Goal: Task Accomplishment & Management: Use online tool/utility

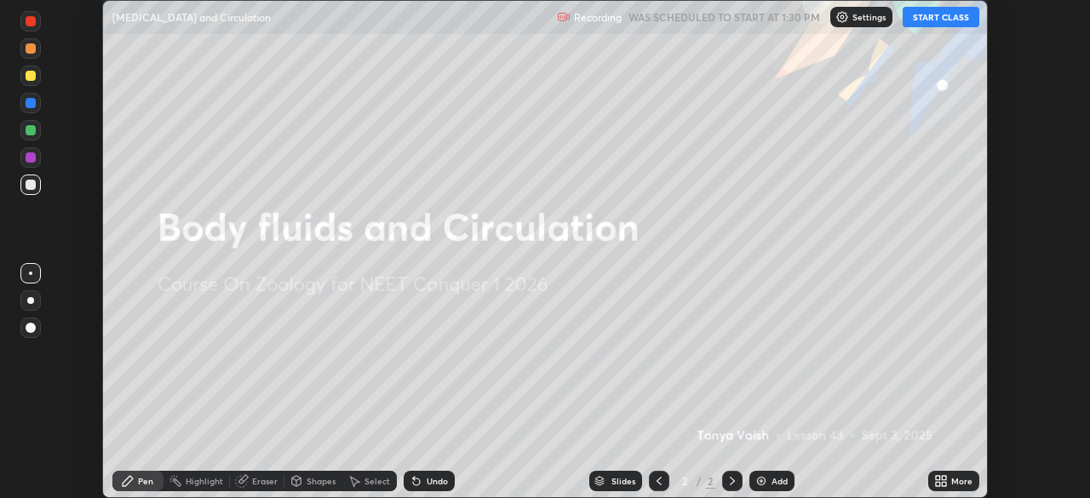
scroll to position [498, 1090]
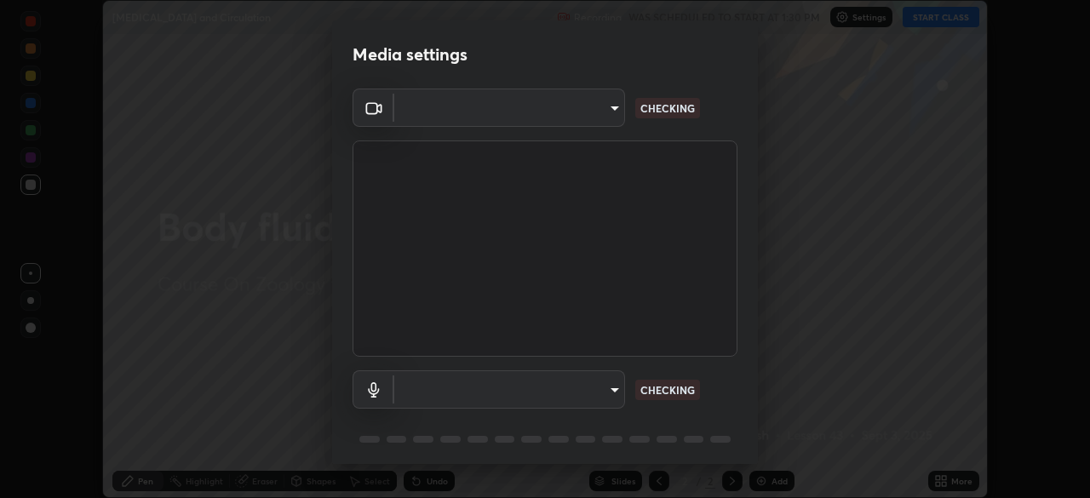
type input "9cdaf2f5b4ebc457084c3d2a91e6865996f4633c2dd879e16a2147302b78376d"
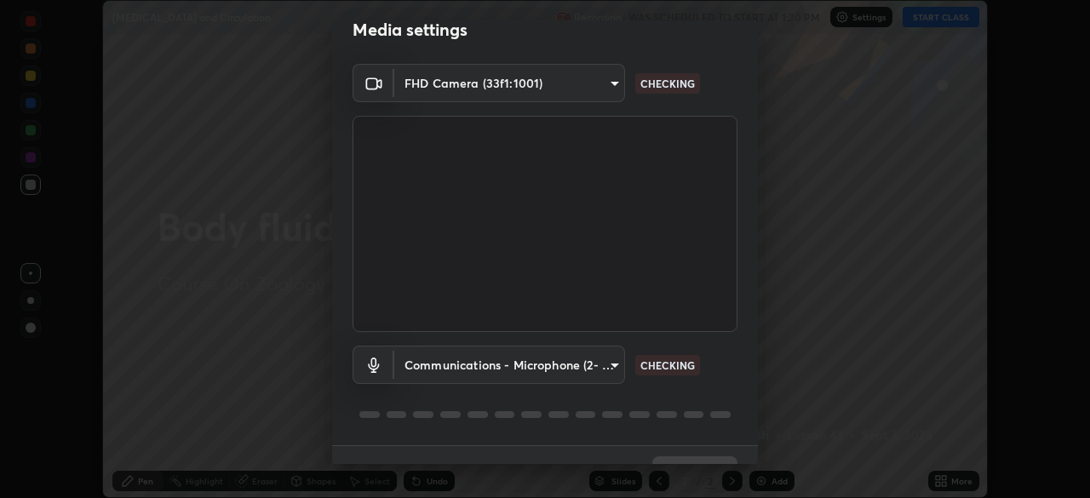
scroll to position [24, 0]
click at [614, 366] on body "Erase all [MEDICAL_DATA] and Circulation Recording WAS SCHEDULED TO START AT 1:…" at bounding box center [545, 249] width 1090 height 498
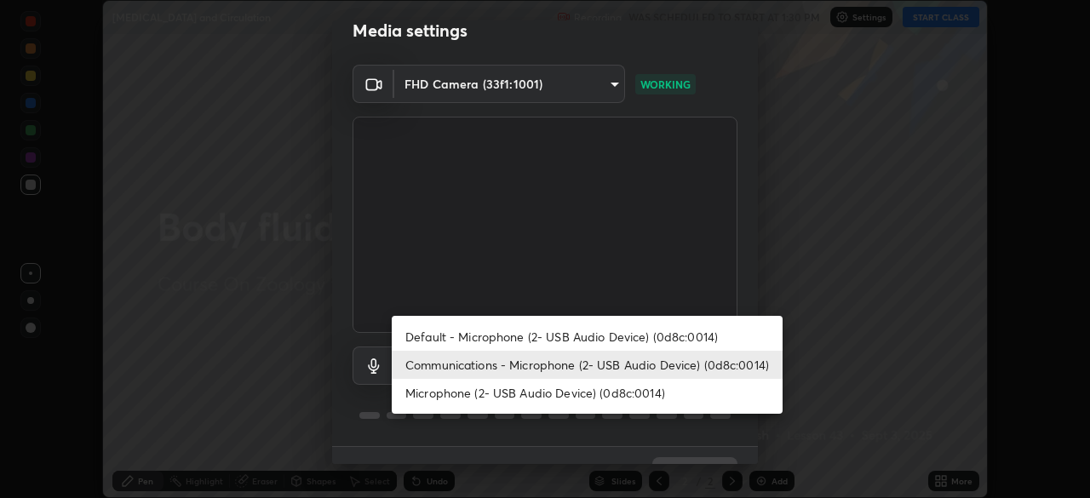
click at [600, 337] on li "Default - Microphone (2- USB Audio Device) (0d8c:0014)" at bounding box center [587, 337] width 391 height 28
type input "default"
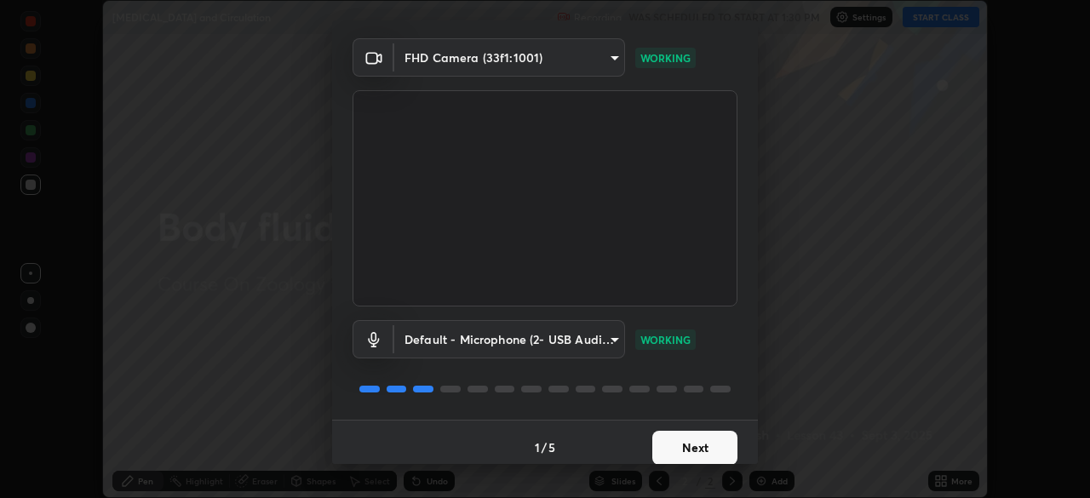
scroll to position [60, 0]
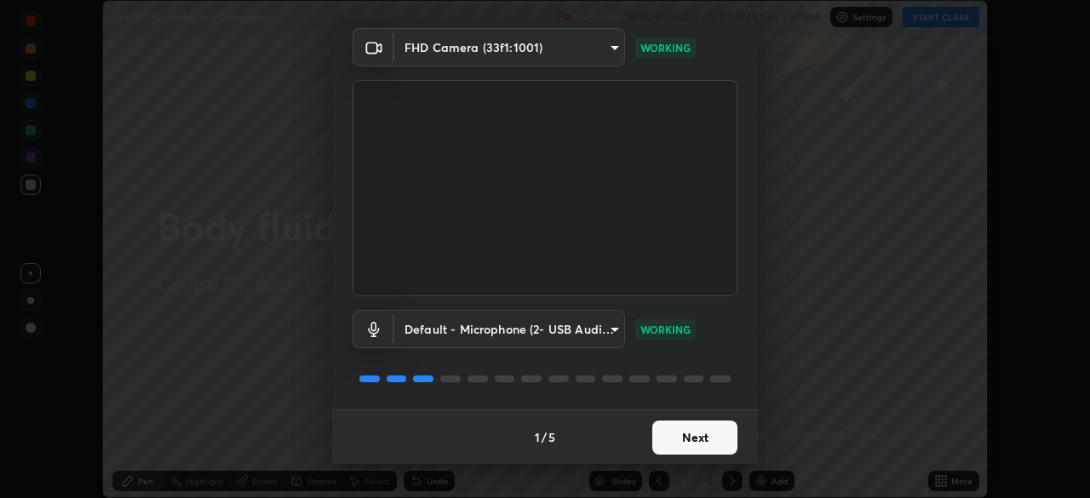
click at [693, 440] on button "Next" at bounding box center [695, 438] width 85 height 34
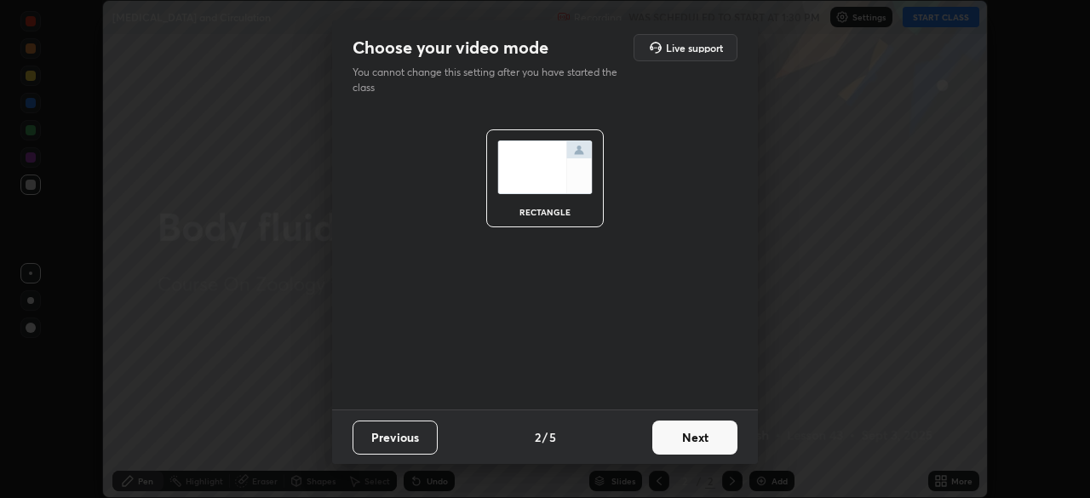
scroll to position [0, 0]
click at [693, 442] on button "Next" at bounding box center [695, 438] width 85 height 34
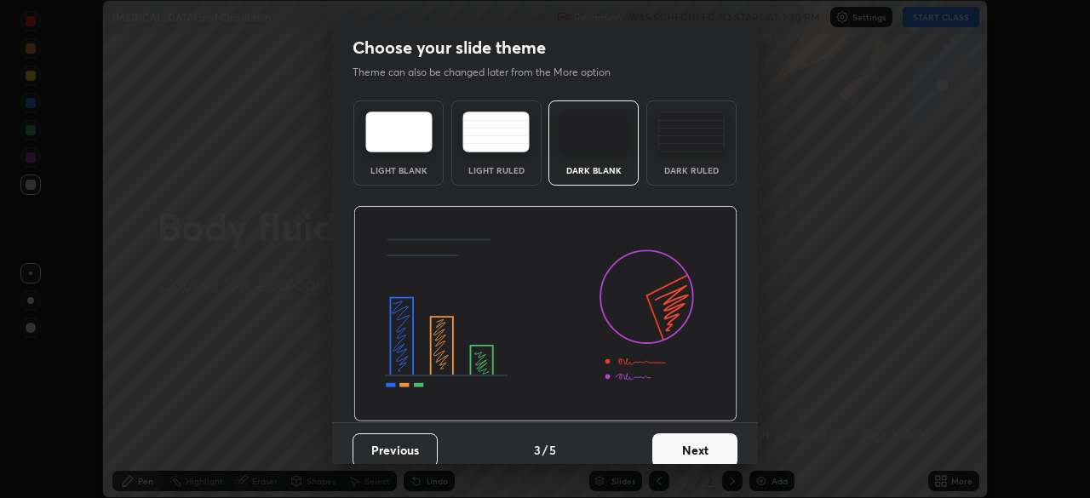
click at [693, 444] on button "Next" at bounding box center [695, 451] width 85 height 34
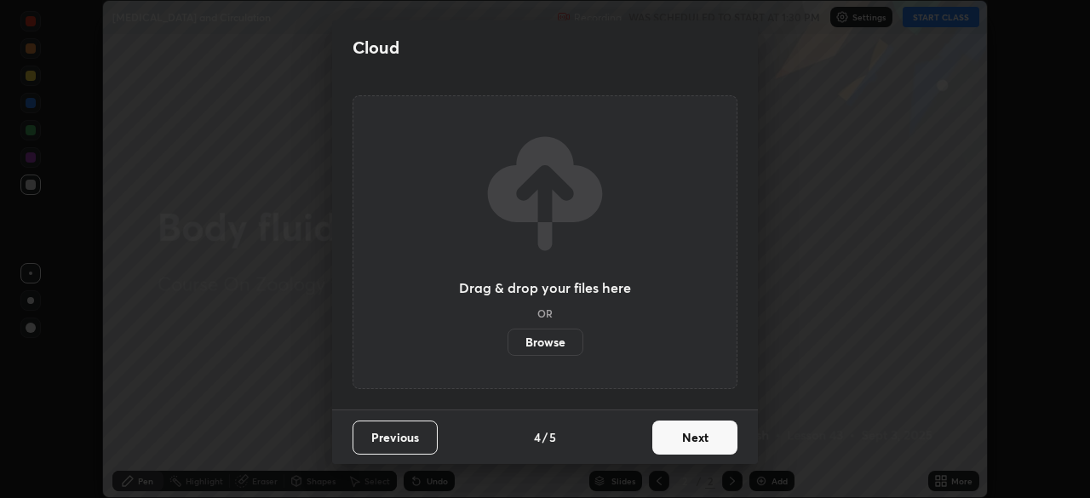
click at [695, 444] on button "Next" at bounding box center [695, 438] width 85 height 34
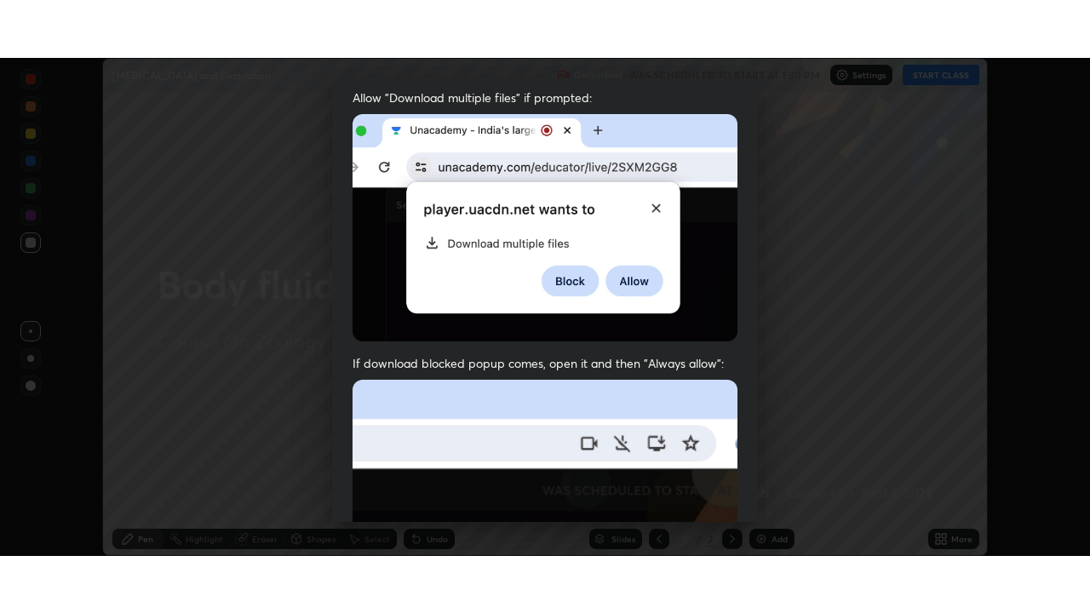
scroll to position [408, 0]
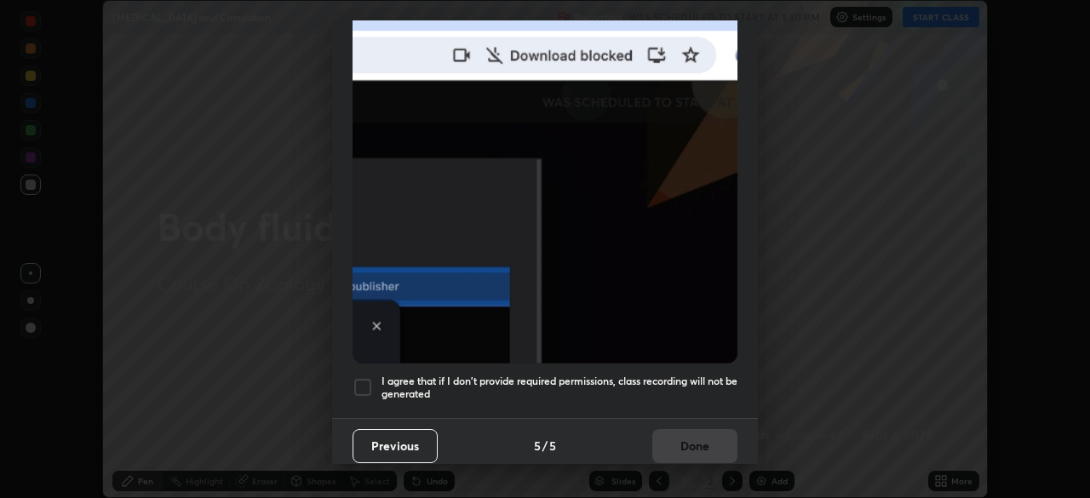
click at [698, 389] on h5 "I agree that if I don't provide required permissions, class recording will not …" at bounding box center [560, 388] width 356 height 26
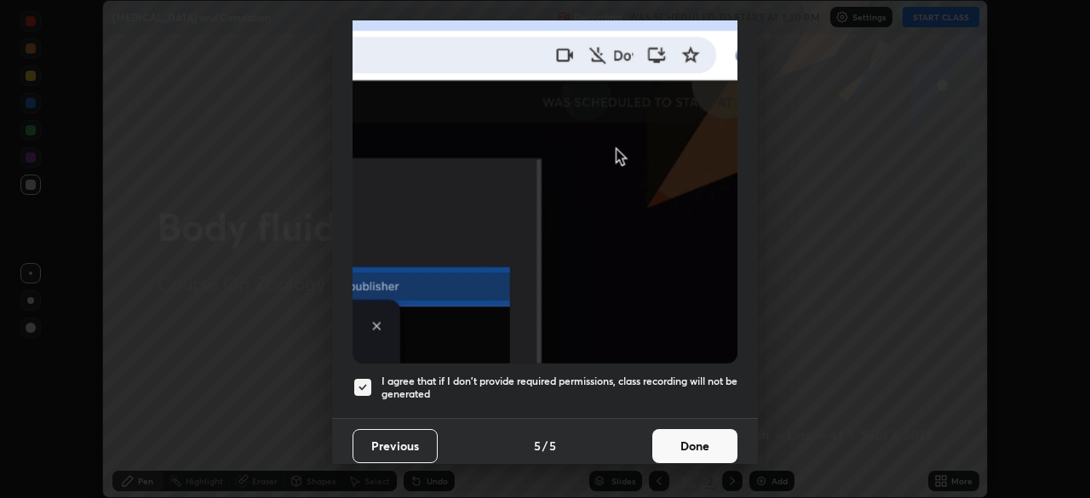
click at [693, 429] on button "Done" at bounding box center [695, 446] width 85 height 34
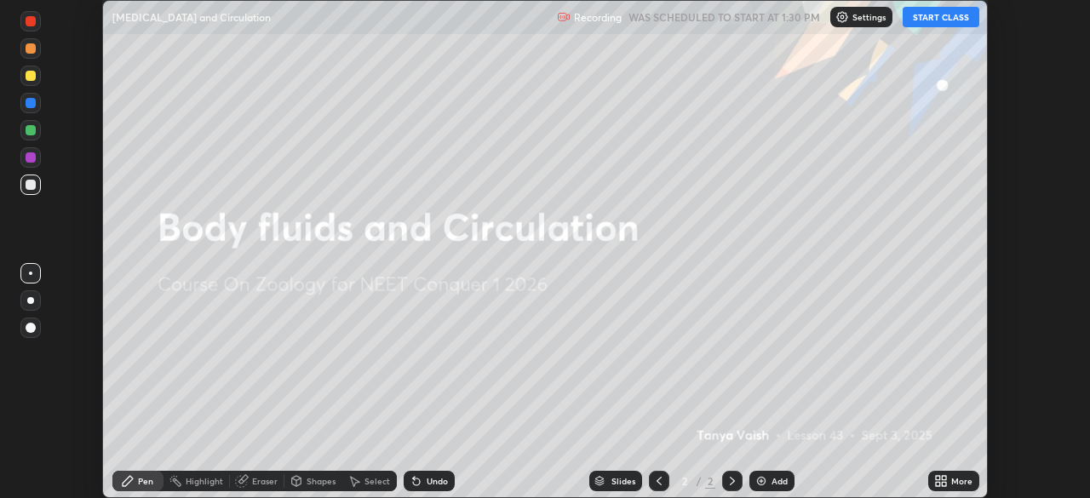
click at [949, 20] on button "START CLASS" at bounding box center [941, 17] width 77 height 20
click at [963, 478] on div "More" at bounding box center [962, 481] width 21 height 9
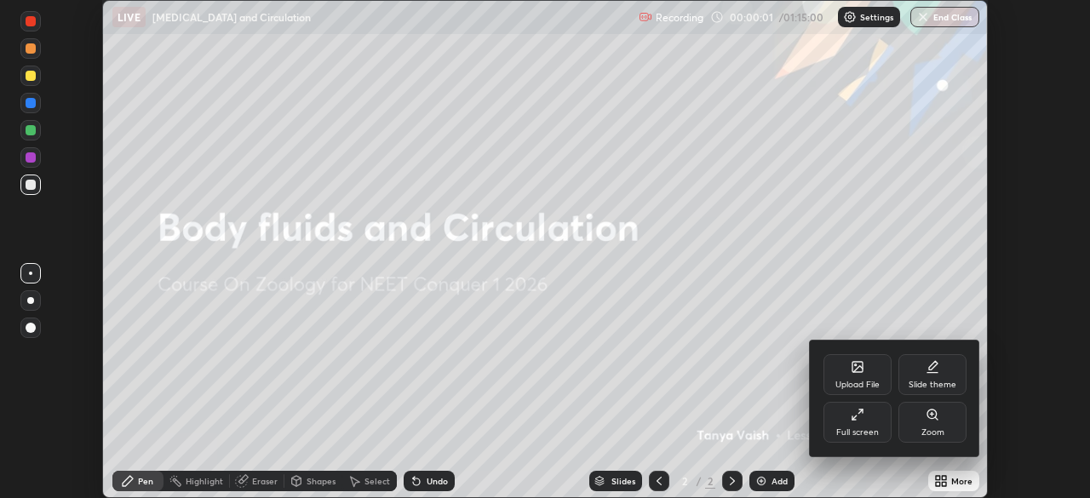
click at [862, 428] on div "Full screen" at bounding box center [858, 432] width 43 height 9
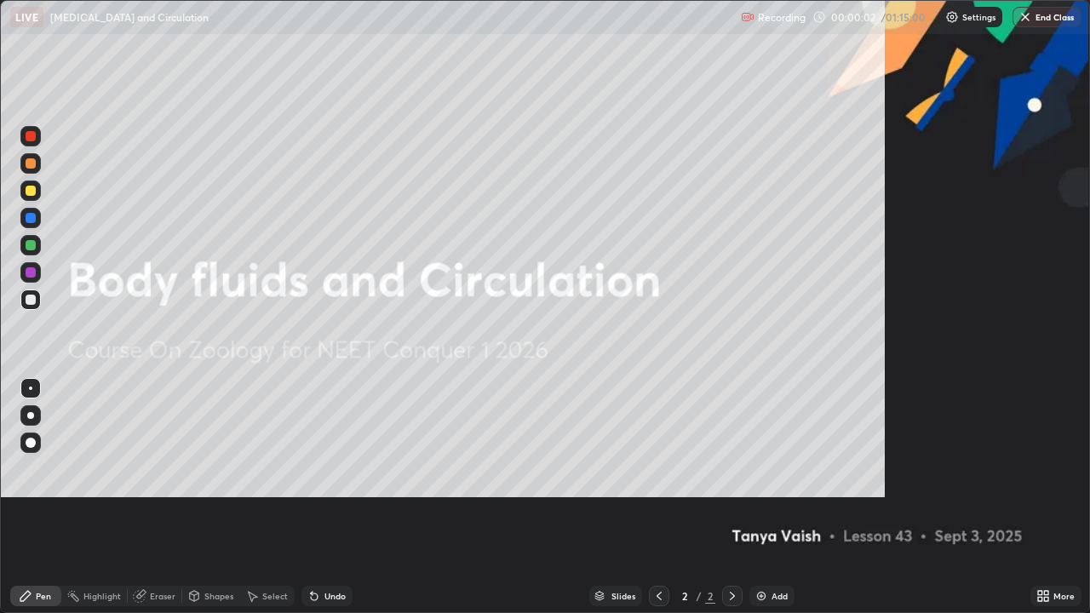
scroll to position [613, 1090]
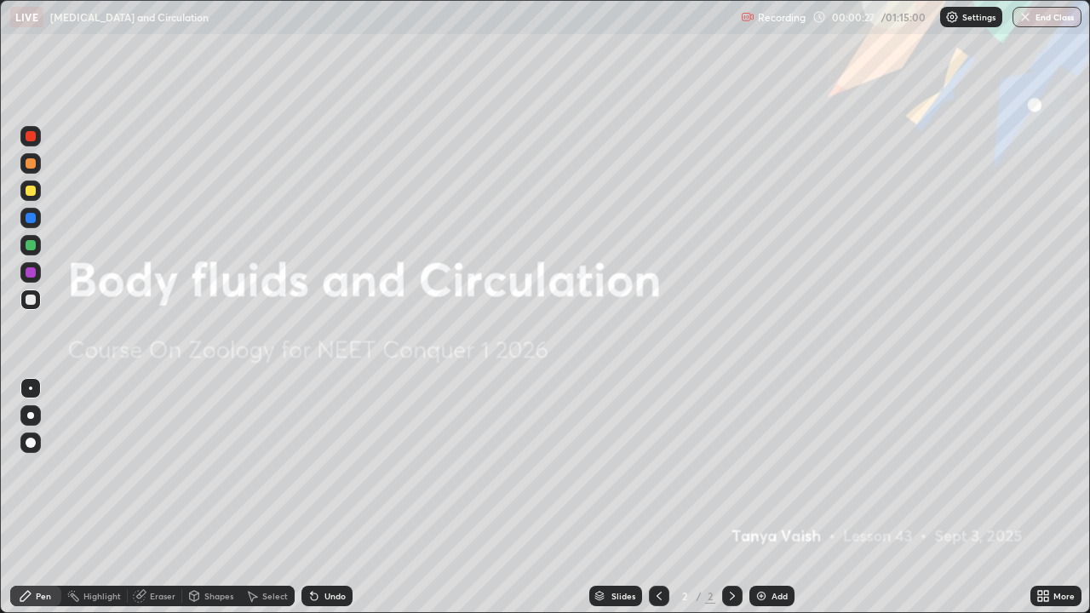
click at [773, 497] on div "Add" at bounding box center [780, 596] width 16 height 9
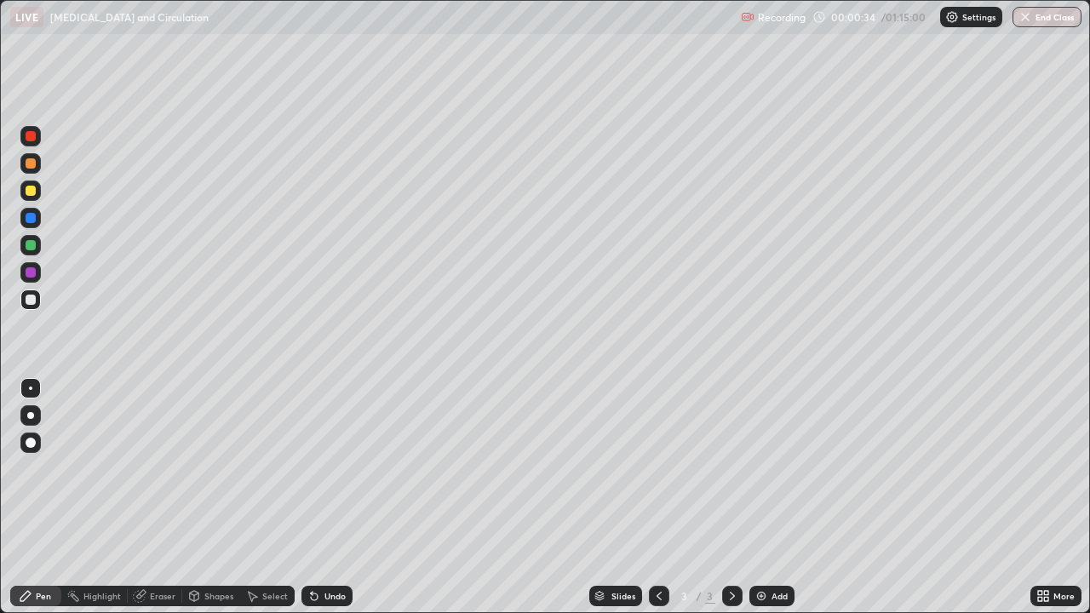
click at [27, 217] on div at bounding box center [31, 218] width 10 height 10
click at [38, 192] on div at bounding box center [30, 191] width 20 height 20
click at [34, 299] on div at bounding box center [31, 300] width 10 height 10
click at [38, 219] on div at bounding box center [30, 218] width 20 height 20
click at [339, 497] on div "Undo" at bounding box center [335, 596] width 21 height 9
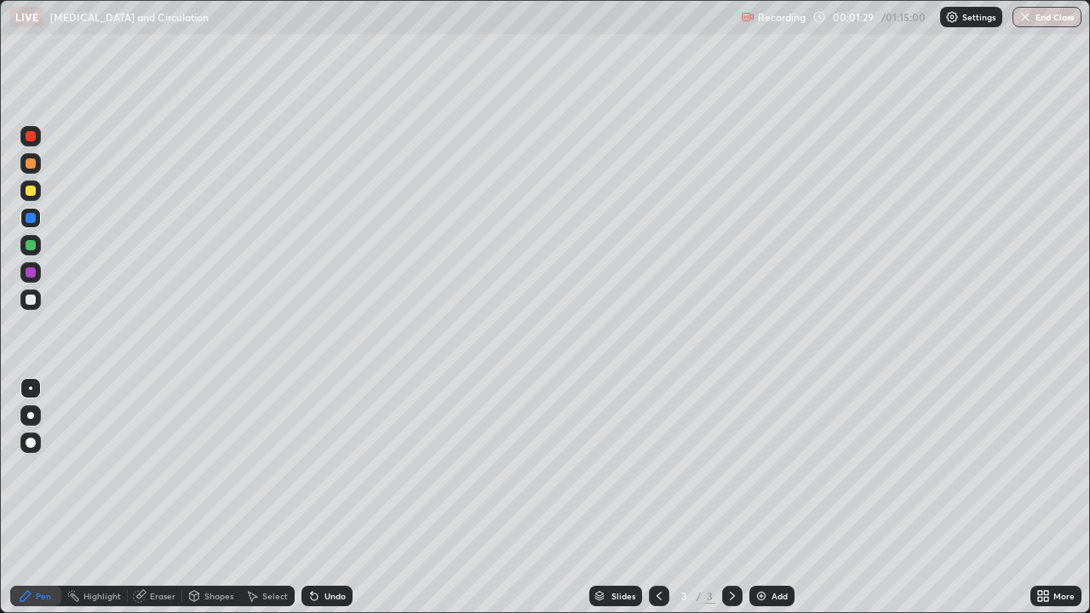
click at [32, 245] on div at bounding box center [31, 245] width 10 height 10
click at [331, 497] on div "Undo" at bounding box center [335, 596] width 21 height 9
click at [348, 497] on div "Undo" at bounding box center [327, 596] width 51 height 20
click at [350, 497] on div "Undo" at bounding box center [327, 596] width 51 height 20
click at [347, 497] on div "Undo" at bounding box center [327, 596] width 51 height 20
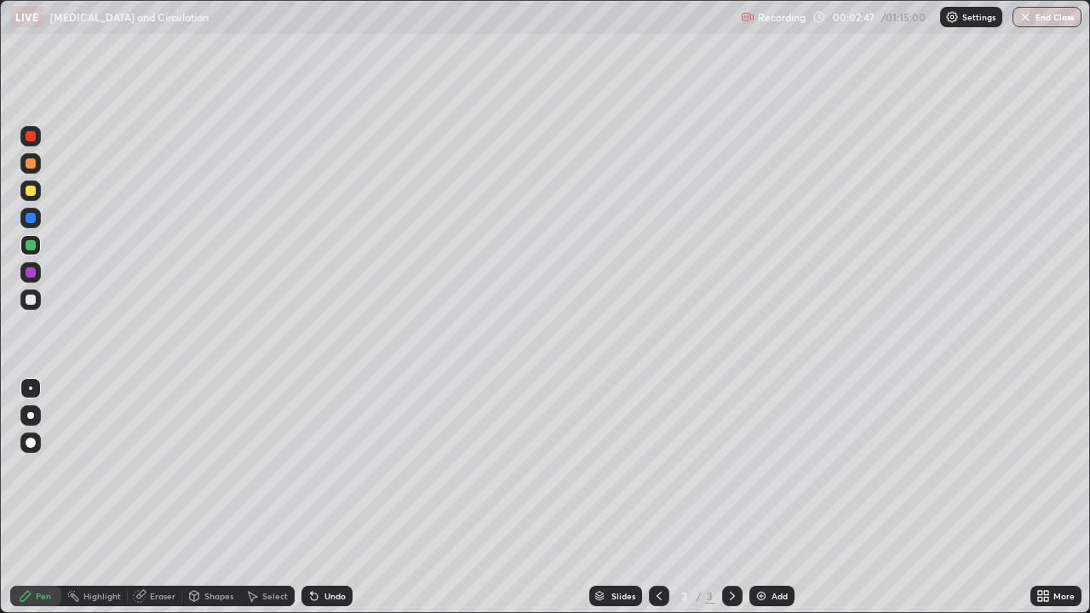
click at [33, 302] on div at bounding box center [31, 300] width 10 height 10
click at [32, 218] on div at bounding box center [31, 218] width 10 height 10
click at [40, 300] on div at bounding box center [30, 300] width 20 height 20
click at [773, 497] on div "Add" at bounding box center [780, 596] width 16 height 9
click at [32, 192] on div at bounding box center [31, 191] width 10 height 10
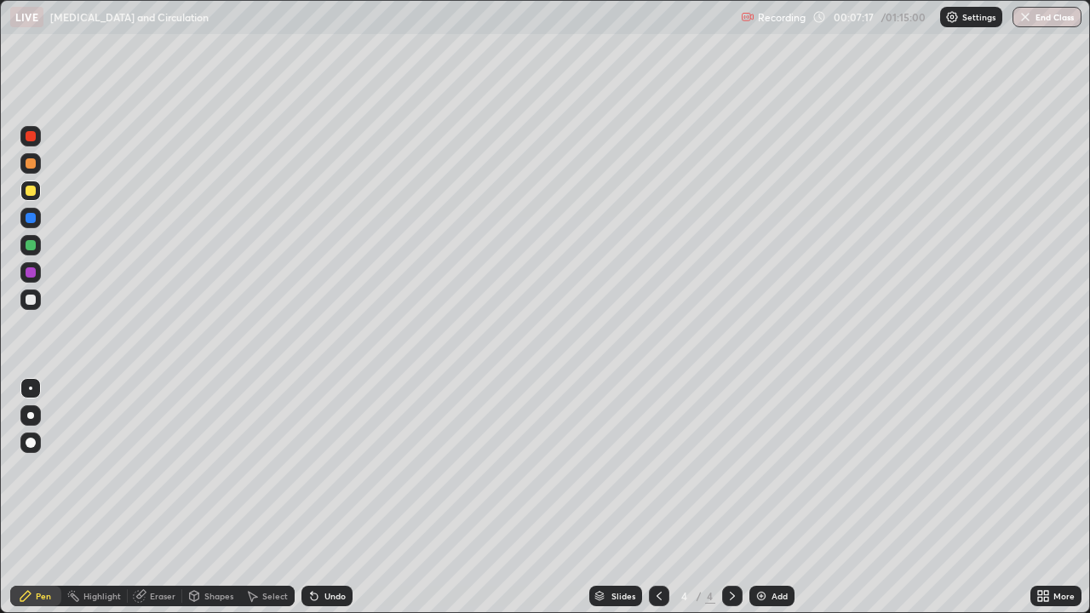
click at [32, 249] on div at bounding box center [31, 245] width 10 height 10
click at [35, 138] on div at bounding box center [31, 136] width 10 height 10
click at [32, 300] on div at bounding box center [31, 300] width 10 height 10
click at [35, 245] on div at bounding box center [31, 245] width 10 height 10
click at [35, 193] on div at bounding box center [31, 191] width 10 height 10
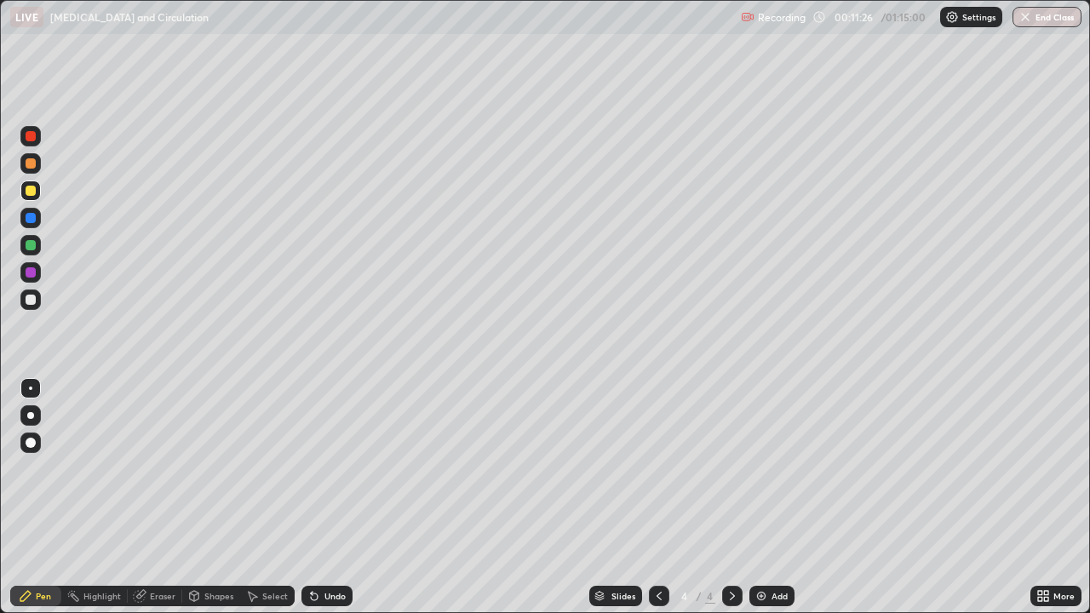
click at [35, 299] on div at bounding box center [31, 300] width 10 height 10
click at [32, 221] on div at bounding box center [31, 218] width 10 height 10
click at [37, 299] on div at bounding box center [30, 300] width 20 height 20
click at [35, 200] on div at bounding box center [30, 191] width 20 height 20
click at [341, 497] on div "Undo" at bounding box center [335, 596] width 21 height 9
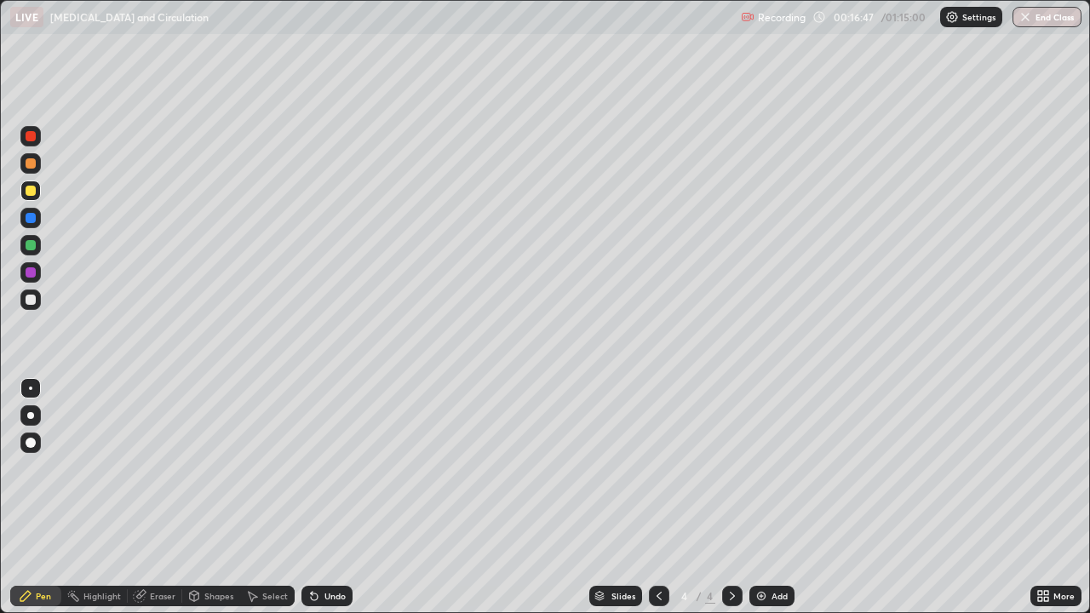
click at [773, 497] on div "Add" at bounding box center [780, 596] width 16 height 9
click at [34, 165] on div at bounding box center [31, 163] width 10 height 10
click at [37, 247] on div at bounding box center [30, 245] width 20 height 20
click at [32, 300] on div at bounding box center [31, 300] width 10 height 10
click at [311, 497] on icon at bounding box center [312, 593] width 2 height 2
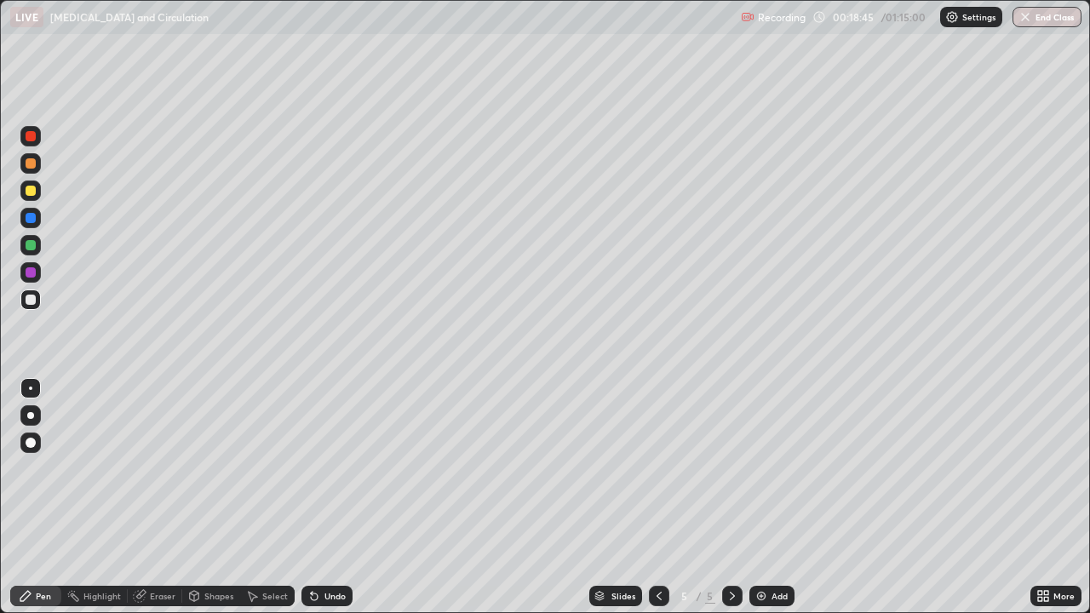
click at [32, 227] on div at bounding box center [30, 218] width 20 height 20
click at [774, 497] on div "Add" at bounding box center [780, 596] width 16 height 9
click at [37, 301] on div at bounding box center [30, 300] width 20 height 20
click at [33, 193] on div at bounding box center [31, 191] width 10 height 10
click at [32, 302] on div at bounding box center [31, 300] width 10 height 10
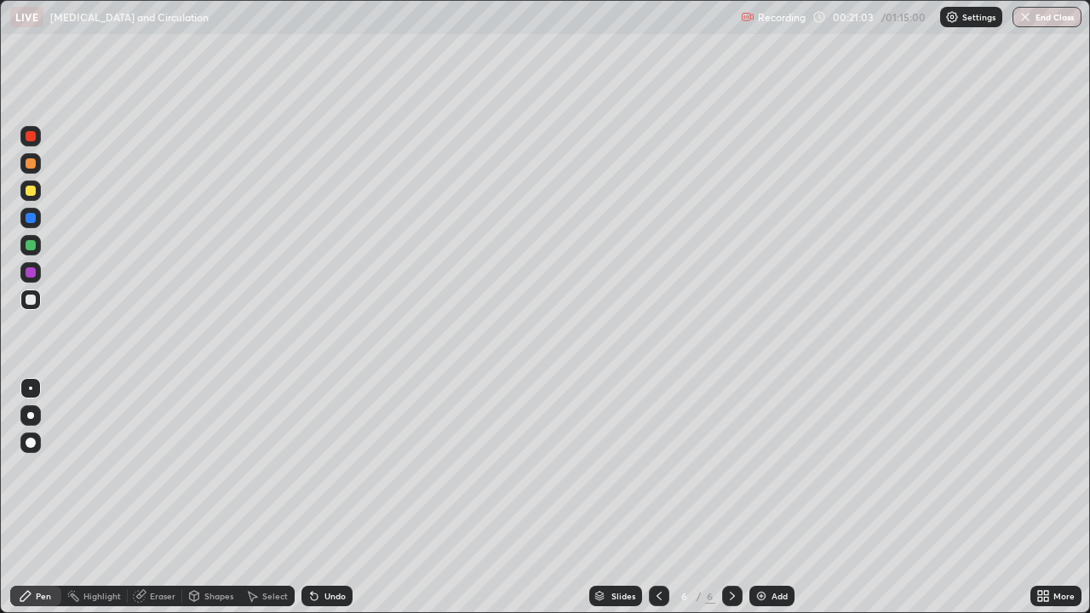
click at [31, 137] on div at bounding box center [31, 136] width 10 height 10
click at [32, 218] on div at bounding box center [31, 218] width 10 height 10
click at [346, 497] on div "Undo" at bounding box center [327, 596] width 51 height 20
click at [347, 497] on div "Undo" at bounding box center [327, 596] width 51 height 20
click at [348, 497] on div "Undo" at bounding box center [327, 596] width 51 height 20
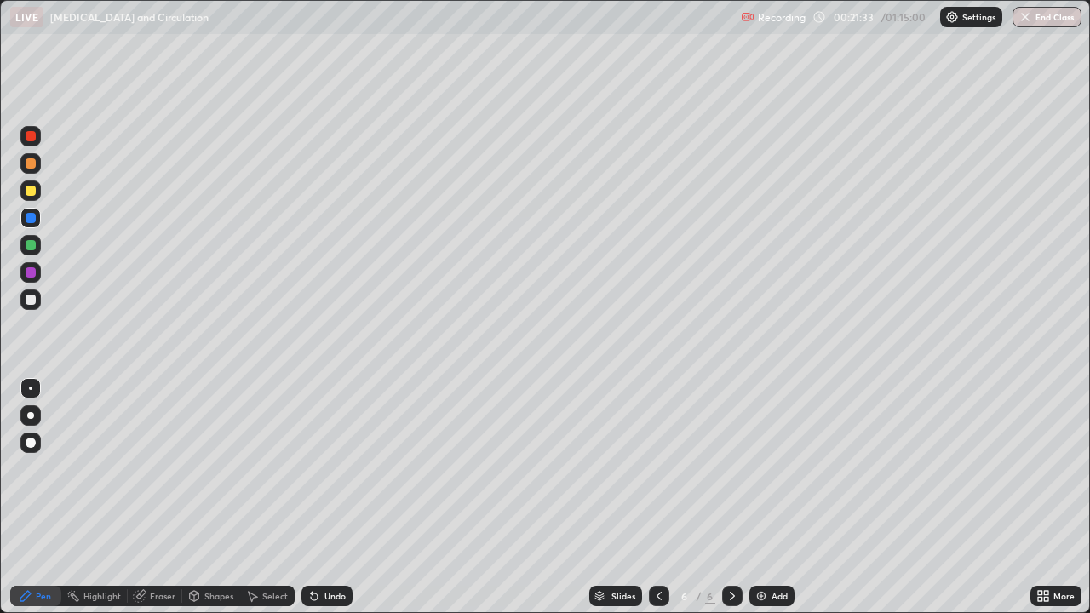
click at [342, 497] on div "Undo" at bounding box center [327, 596] width 51 height 20
click at [39, 301] on div at bounding box center [30, 300] width 20 height 20
click at [32, 245] on div at bounding box center [31, 245] width 10 height 10
click at [33, 138] on div at bounding box center [31, 136] width 10 height 10
click at [34, 244] on div at bounding box center [31, 245] width 10 height 10
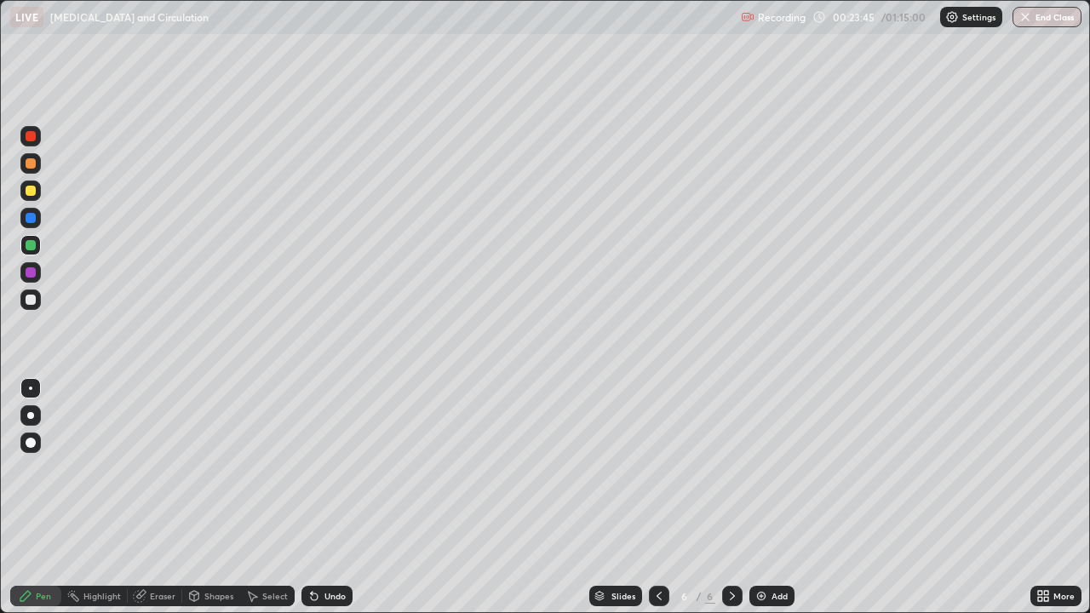
click at [32, 300] on div at bounding box center [31, 300] width 10 height 10
click at [329, 497] on div "Undo" at bounding box center [327, 596] width 51 height 20
click at [33, 139] on div at bounding box center [31, 136] width 10 height 10
click at [33, 245] on div at bounding box center [31, 245] width 10 height 10
click at [37, 301] on div at bounding box center [30, 300] width 20 height 20
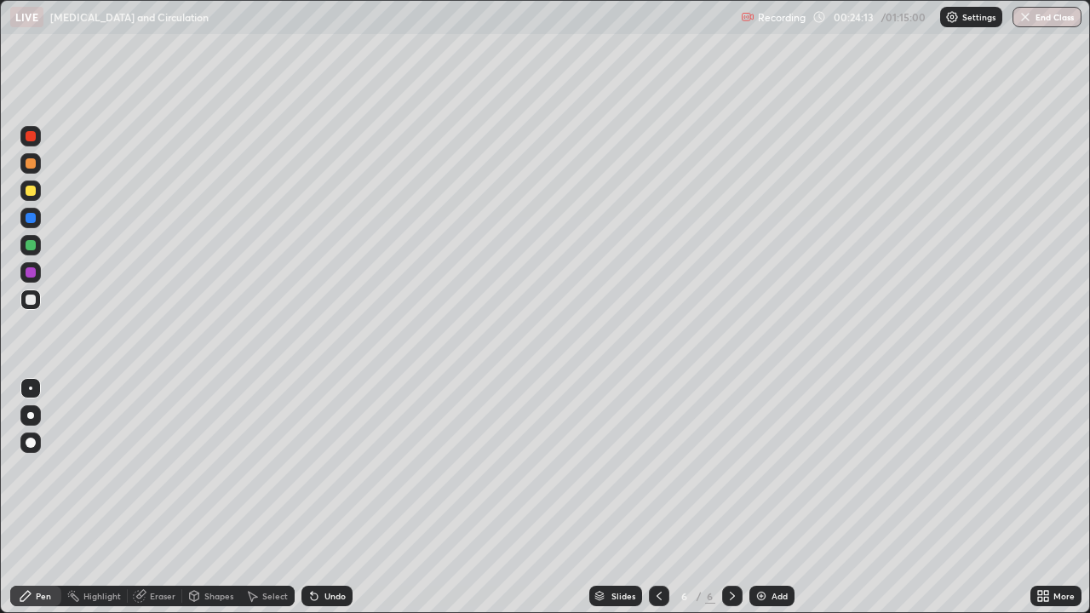
click at [31, 137] on div at bounding box center [31, 136] width 10 height 10
click at [331, 497] on div "Undo" at bounding box center [335, 596] width 21 height 9
click at [333, 497] on div "Undo" at bounding box center [335, 596] width 21 height 9
click at [329, 497] on div "Undo" at bounding box center [327, 596] width 51 height 20
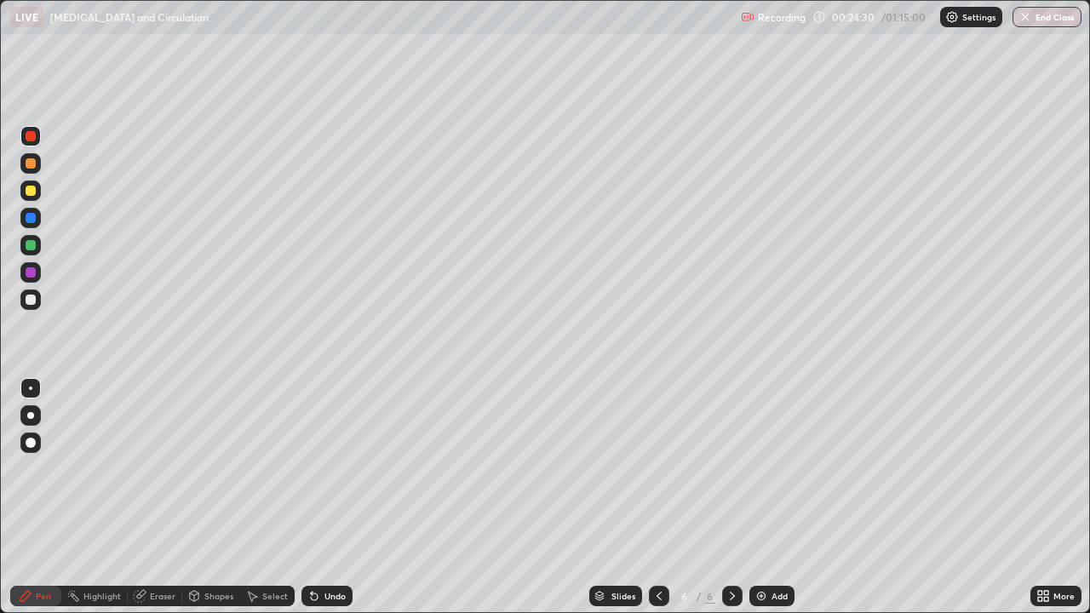
click at [329, 497] on div "Undo" at bounding box center [327, 596] width 51 height 20
click at [328, 497] on div "Undo" at bounding box center [327, 596] width 51 height 20
click at [327, 497] on div "Undo" at bounding box center [327, 596] width 51 height 20
click at [326, 497] on div "Undo" at bounding box center [327, 596] width 51 height 20
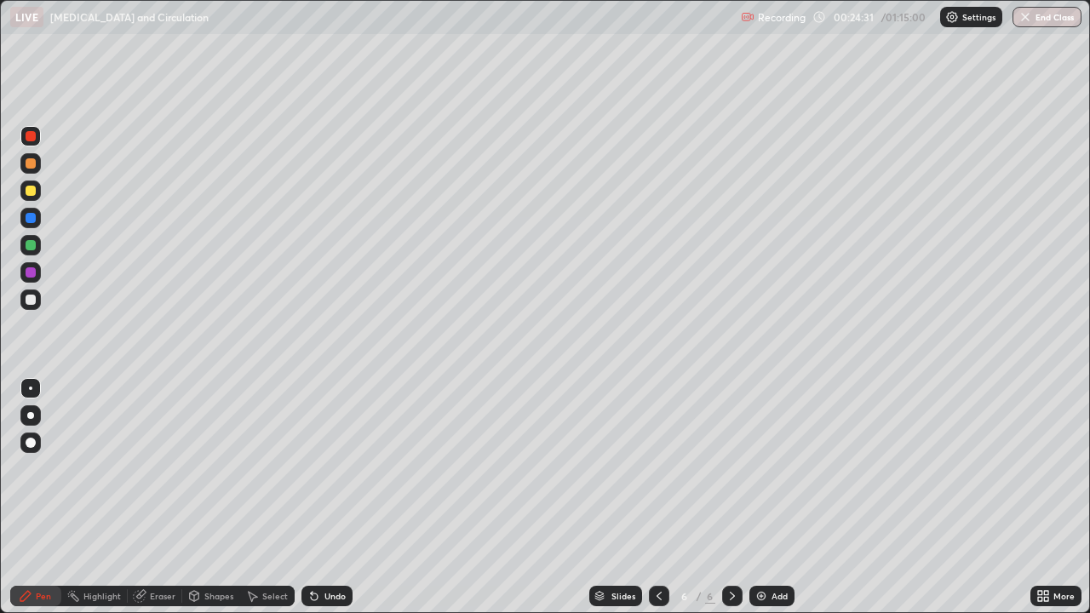
click at [325, 497] on div "Undo" at bounding box center [327, 596] width 51 height 20
click at [35, 301] on div at bounding box center [31, 300] width 10 height 10
click at [34, 242] on div at bounding box center [31, 245] width 10 height 10
click at [334, 497] on div "Undo" at bounding box center [335, 596] width 21 height 9
click at [333, 497] on div "Undo" at bounding box center [335, 596] width 21 height 9
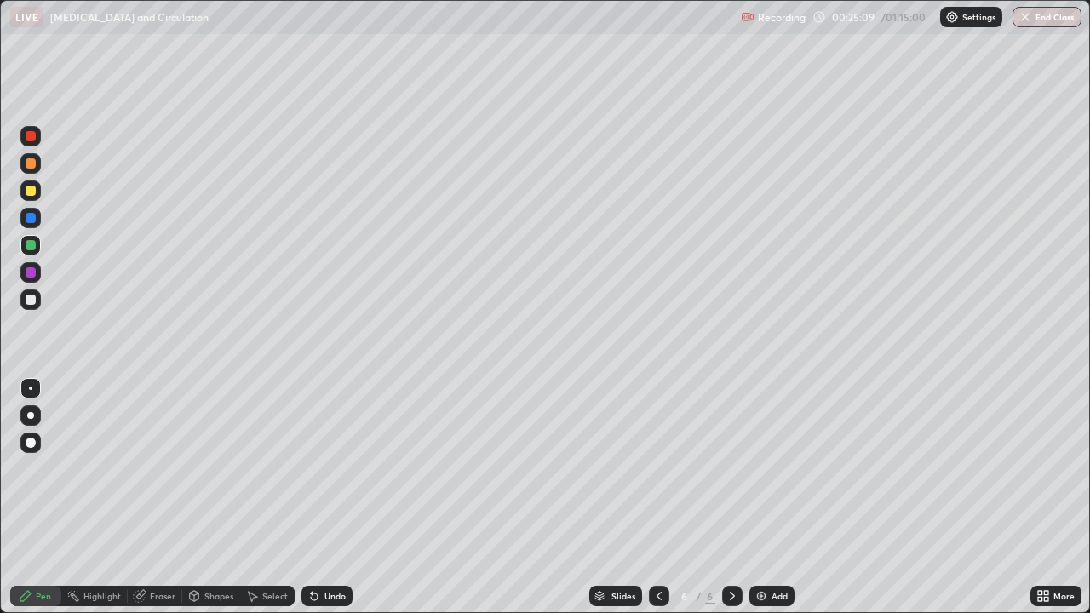
click at [34, 140] on div at bounding box center [31, 136] width 10 height 10
click at [163, 497] on div "Eraser" at bounding box center [163, 596] width 26 height 9
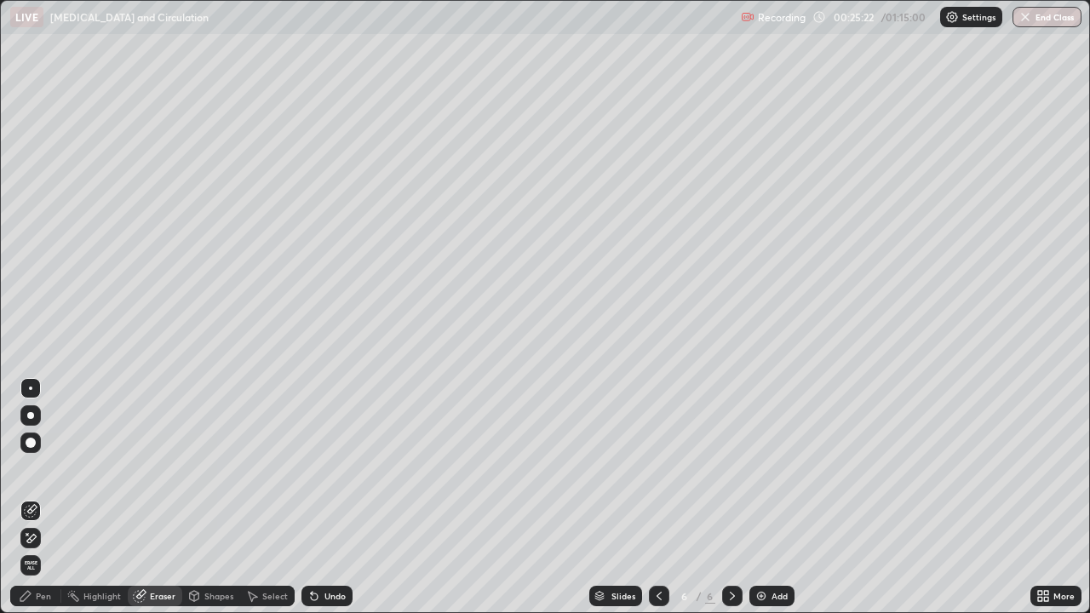
click at [42, 497] on div "Pen" at bounding box center [43, 596] width 15 height 9
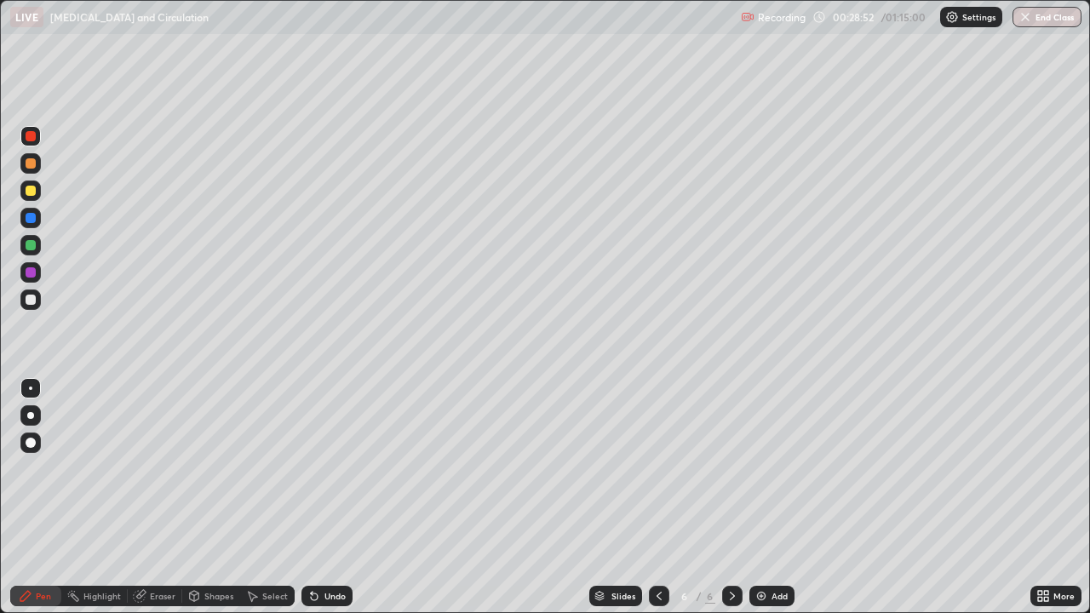
click at [32, 192] on div at bounding box center [31, 191] width 10 height 10
click at [32, 244] on div at bounding box center [31, 245] width 10 height 10
click at [37, 138] on div at bounding box center [30, 136] width 20 height 20
click at [348, 497] on div "Undo" at bounding box center [327, 596] width 51 height 20
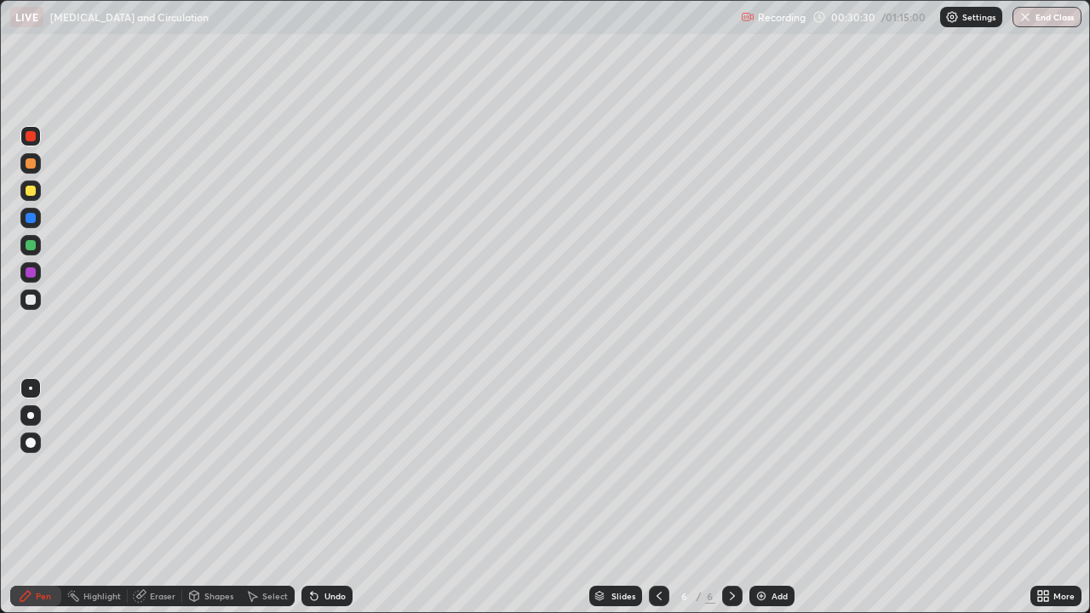
click at [32, 302] on div at bounding box center [31, 300] width 10 height 10
click at [340, 497] on div "Undo" at bounding box center [335, 596] width 21 height 9
click at [336, 497] on div "Undo" at bounding box center [335, 596] width 21 height 9
click at [332, 497] on div "Undo" at bounding box center [335, 596] width 21 height 9
click at [321, 497] on div "Undo" at bounding box center [327, 596] width 51 height 20
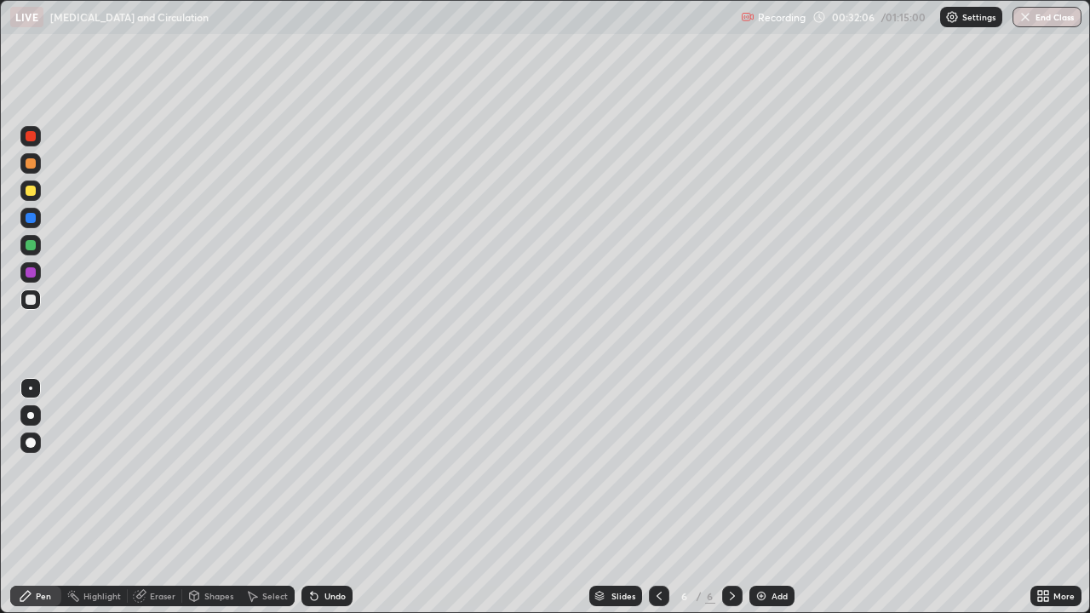
click at [325, 497] on div "Undo" at bounding box center [335, 596] width 21 height 9
click at [778, 497] on div "Add" at bounding box center [780, 596] width 16 height 9
click at [35, 168] on div at bounding box center [30, 163] width 20 height 20
click at [37, 220] on div at bounding box center [30, 218] width 20 height 20
click at [31, 246] on div at bounding box center [31, 245] width 10 height 10
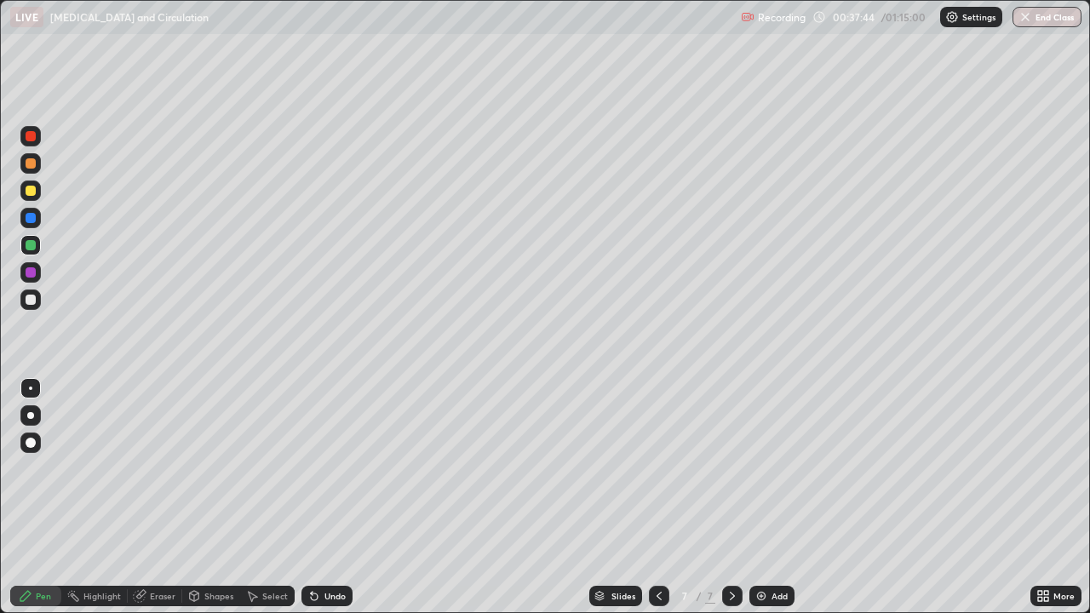
click at [38, 195] on div at bounding box center [30, 191] width 20 height 20
click at [38, 302] on div at bounding box center [30, 300] width 20 height 20
click at [340, 497] on div "Undo" at bounding box center [335, 596] width 21 height 9
click at [34, 221] on div at bounding box center [31, 218] width 10 height 10
click at [319, 497] on div "Undo" at bounding box center [327, 596] width 51 height 20
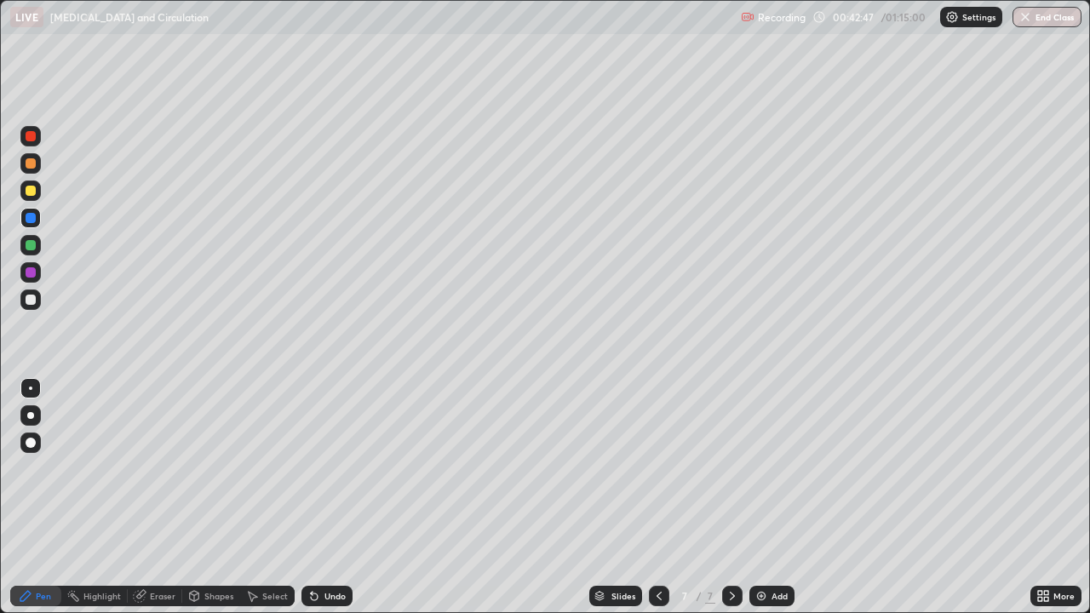
click at [335, 497] on div "Undo" at bounding box center [335, 596] width 21 height 9
click at [30, 304] on div at bounding box center [31, 300] width 10 height 10
click at [319, 497] on div "Undo" at bounding box center [327, 596] width 51 height 20
click at [318, 497] on icon at bounding box center [315, 596] width 14 height 14
click at [37, 194] on div at bounding box center [30, 191] width 20 height 20
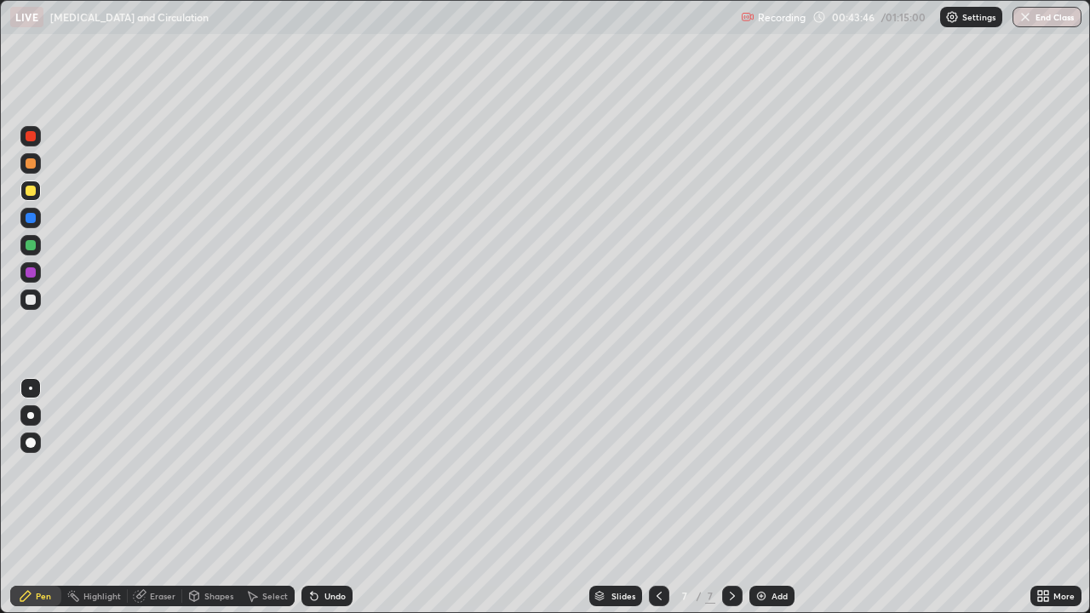
click at [325, 497] on div "Undo" at bounding box center [335, 596] width 21 height 9
click at [321, 497] on div "Undo" at bounding box center [327, 596] width 51 height 20
click at [320, 497] on div "Undo" at bounding box center [327, 596] width 51 height 20
click at [342, 497] on div "Undo" at bounding box center [335, 596] width 21 height 9
click at [336, 497] on div "Undo" at bounding box center [335, 596] width 21 height 9
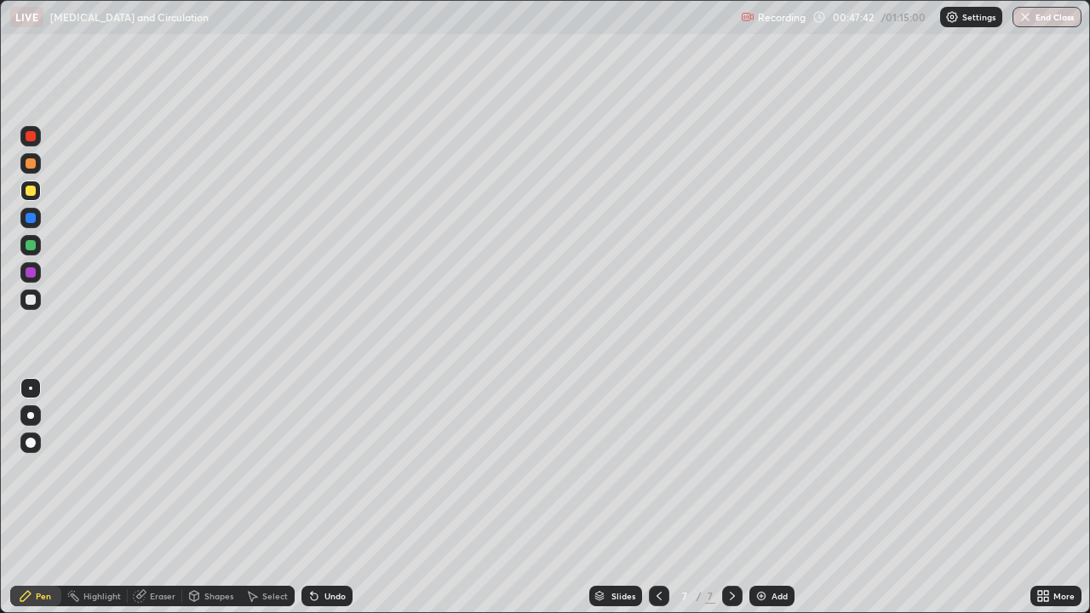
click at [778, 497] on div "Add" at bounding box center [780, 596] width 16 height 9
click at [31, 165] on div at bounding box center [31, 163] width 10 height 10
click at [32, 197] on div at bounding box center [30, 191] width 20 height 20
click at [335, 497] on div "Undo" at bounding box center [327, 596] width 51 height 20
click at [334, 497] on div "Undo" at bounding box center [335, 596] width 21 height 9
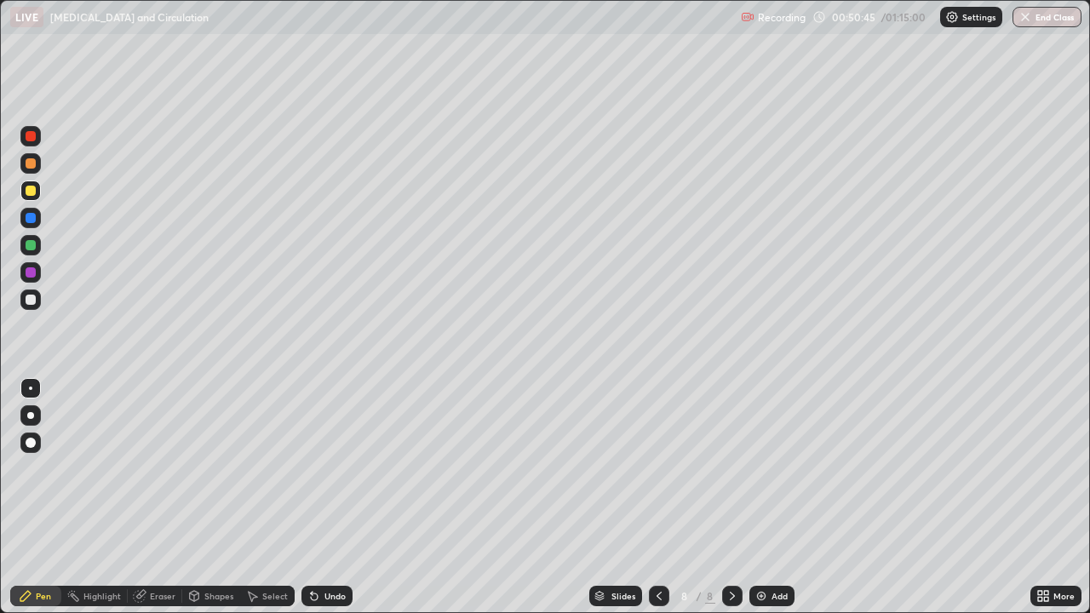
click at [327, 497] on div "Undo" at bounding box center [335, 596] width 21 height 9
click at [40, 193] on div at bounding box center [30, 191] width 20 height 20
click at [37, 219] on div at bounding box center [30, 218] width 20 height 20
click at [325, 497] on div "Undo" at bounding box center [327, 596] width 51 height 20
click at [37, 250] on div at bounding box center [30, 245] width 20 height 20
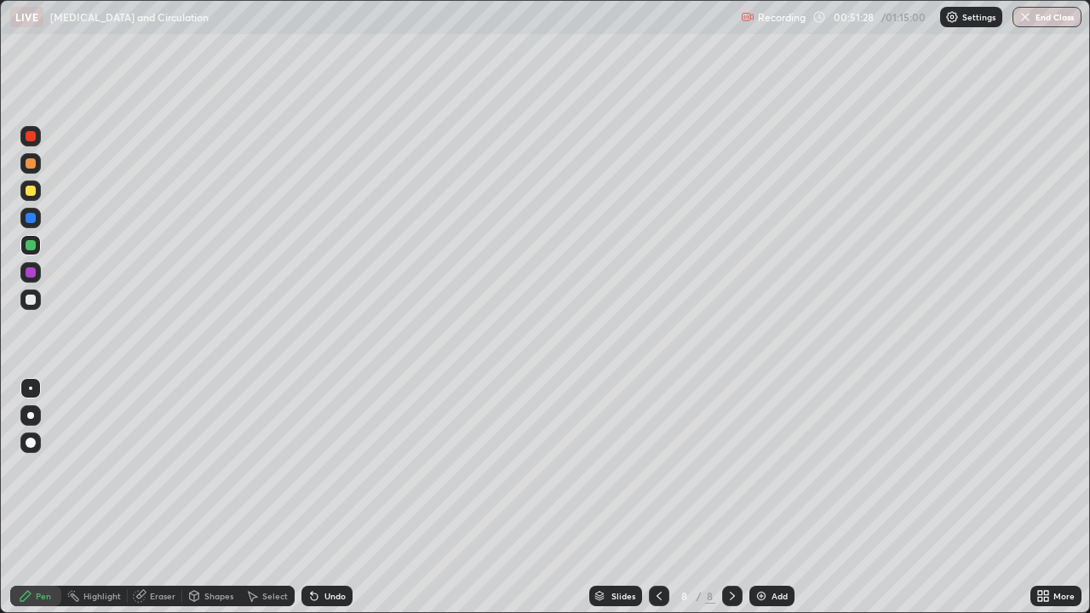
click at [35, 198] on div at bounding box center [30, 191] width 20 height 20
click at [341, 497] on div "Undo" at bounding box center [335, 596] width 21 height 9
click at [342, 497] on div "Undo" at bounding box center [335, 596] width 21 height 9
click at [780, 497] on div "Add" at bounding box center [780, 596] width 16 height 9
click at [35, 304] on div at bounding box center [30, 300] width 20 height 20
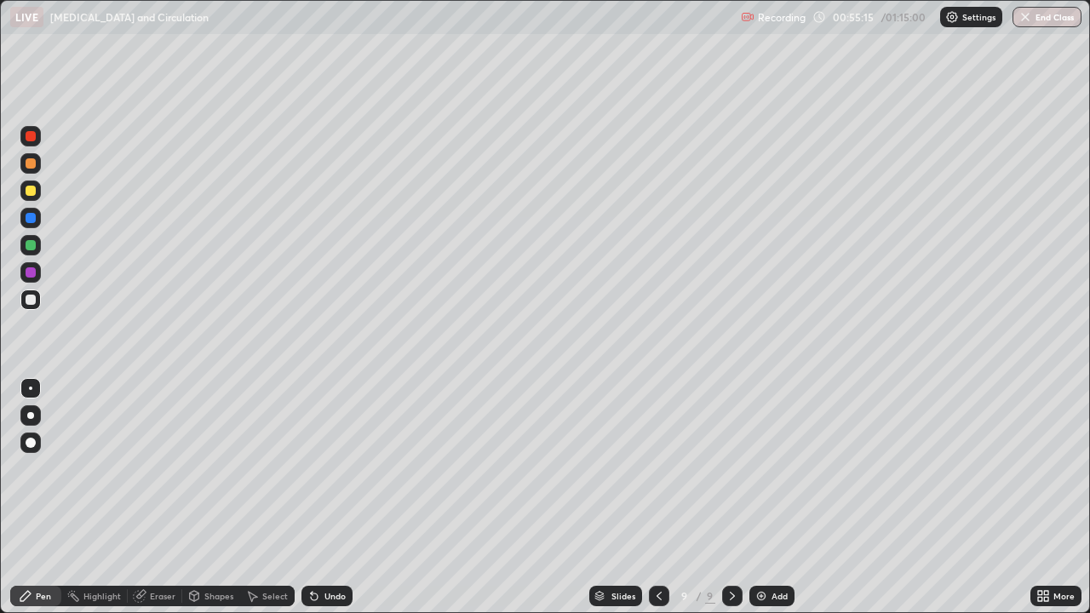
click at [35, 191] on div at bounding box center [31, 191] width 10 height 10
click at [29, 300] on div at bounding box center [31, 300] width 10 height 10
click at [31, 300] on div at bounding box center [31, 300] width 10 height 10
click at [32, 142] on div at bounding box center [30, 136] width 20 height 20
click at [37, 301] on div at bounding box center [30, 300] width 20 height 20
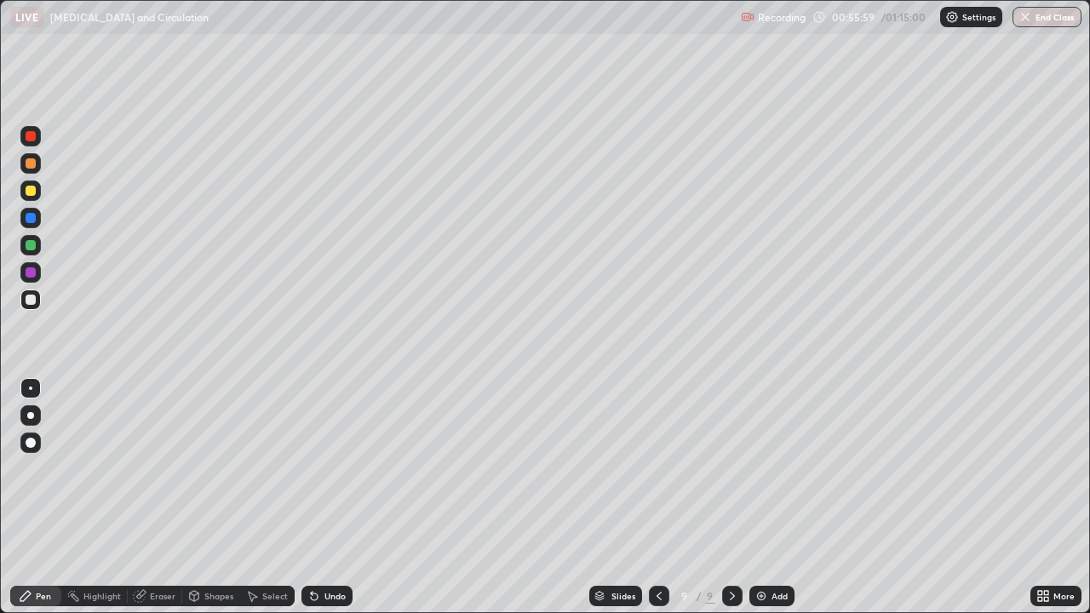
click at [33, 189] on div at bounding box center [31, 191] width 10 height 10
click at [31, 302] on div at bounding box center [31, 300] width 10 height 10
click at [32, 219] on div at bounding box center [31, 218] width 10 height 10
click at [34, 276] on div at bounding box center [31, 272] width 10 height 10
click at [32, 302] on div at bounding box center [31, 300] width 10 height 10
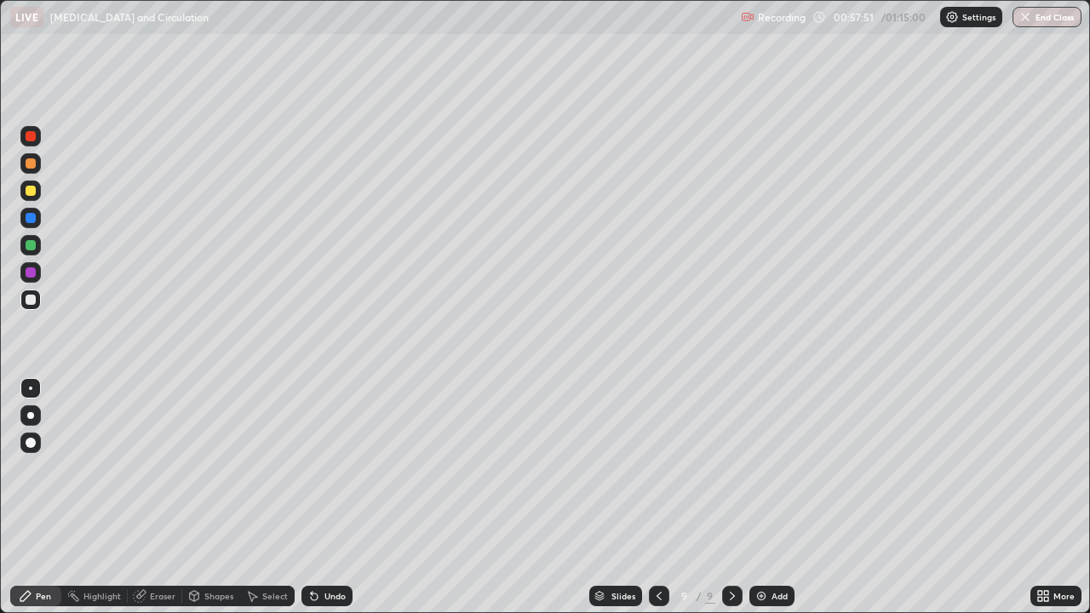
click at [319, 497] on div "Undo" at bounding box center [327, 596] width 51 height 20
click at [325, 497] on div "Undo" at bounding box center [335, 596] width 21 height 9
click at [33, 274] on div at bounding box center [31, 272] width 10 height 10
click at [32, 302] on div at bounding box center [31, 300] width 10 height 10
click at [32, 245] on div at bounding box center [31, 245] width 10 height 10
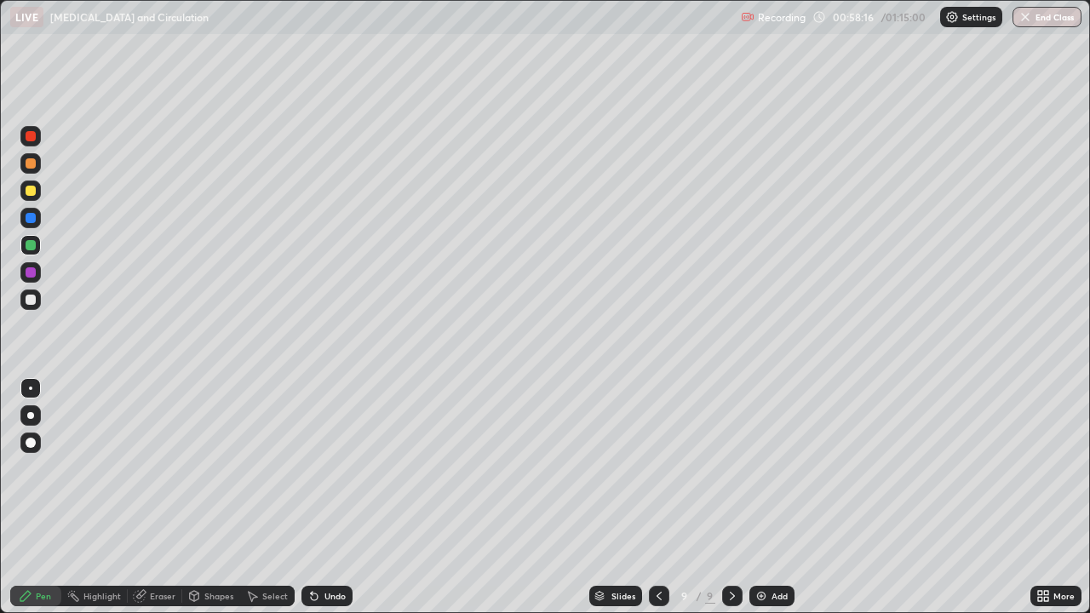
click at [37, 303] on div at bounding box center [30, 300] width 20 height 20
click at [330, 497] on div "Undo" at bounding box center [335, 596] width 21 height 9
click at [333, 497] on div "Undo" at bounding box center [327, 596] width 51 height 20
click at [33, 275] on div at bounding box center [31, 272] width 10 height 10
click at [38, 304] on div at bounding box center [30, 300] width 20 height 20
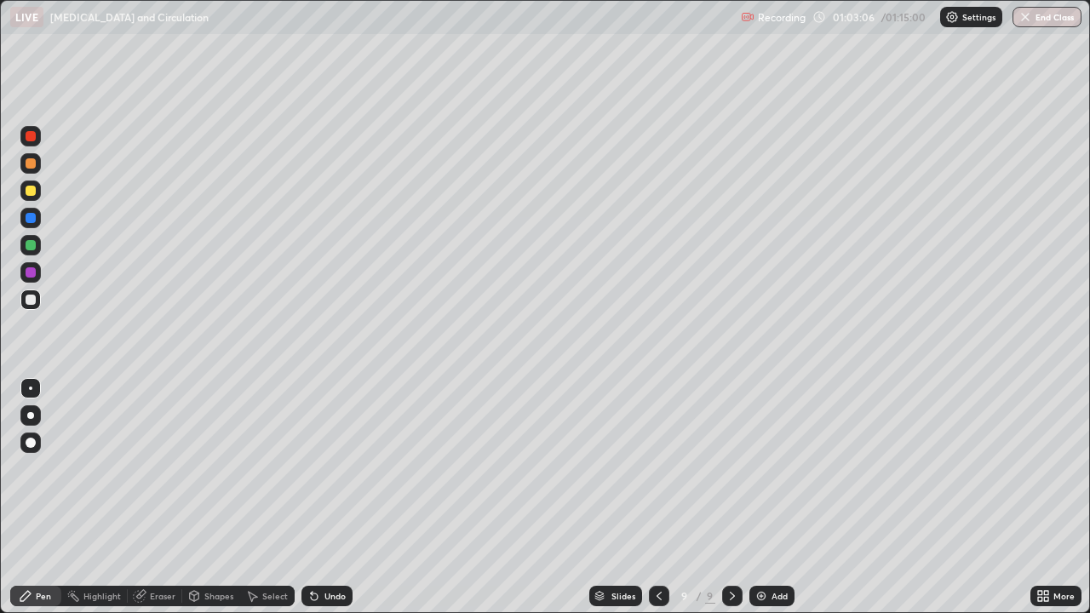
click at [330, 497] on div "Undo" at bounding box center [335, 596] width 21 height 9
click at [334, 497] on div "Undo" at bounding box center [335, 596] width 21 height 9
click at [31, 246] on div at bounding box center [31, 245] width 10 height 10
click at [341, 497] on div "Undo" at bounding box center [335, 596] width 21 height 9
click at [37, 303] on div at bounding box center [30, 300] width 20 height 20
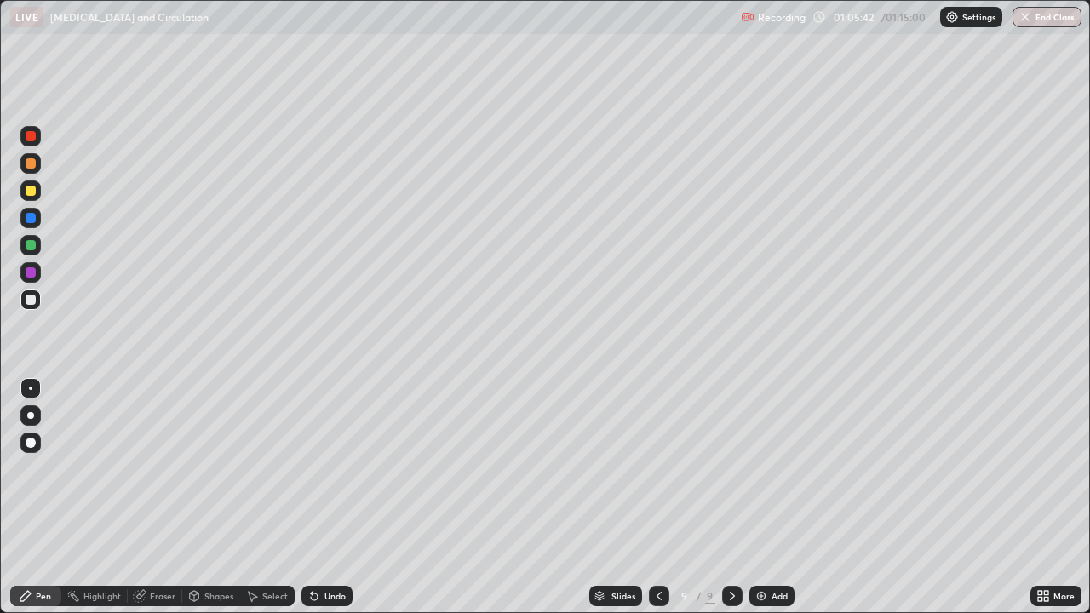
click at [773, 497] on div "Add" at bounding box center [780, 596] width 16 height 9
click at [32, 191] on div at bounding box center [31, 191] width 10 height 10
click at [32, 220] on div at bounding box center [31, 218] width 10 height 10
click at [37, 138] on div at bounding box center [30, 136] width 20 height 20
click at [333, 497] on div "Undo" at bounding box center [335, 596] width 21 height 9
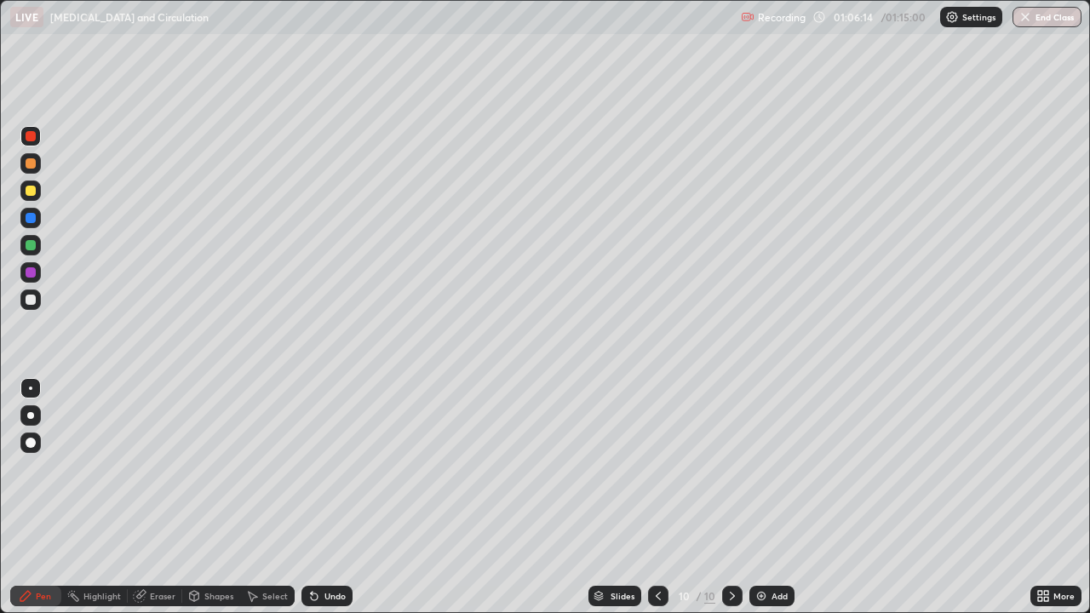
click at [35, 302] on div at bounding box center [31, 300] width 10 height 10
click at [30, 245] on div at bounding box center [31, 245] width 10 height 10
click at [336, 497] on div "Undo" at bounding box center [335, 596] width 21 height 9
click at [334, 497] on div "Undo" at bounding box center [335, 596] width 21 height 9
click at [33, 221] on div at bounding box center [31, 218] width 10 height 10
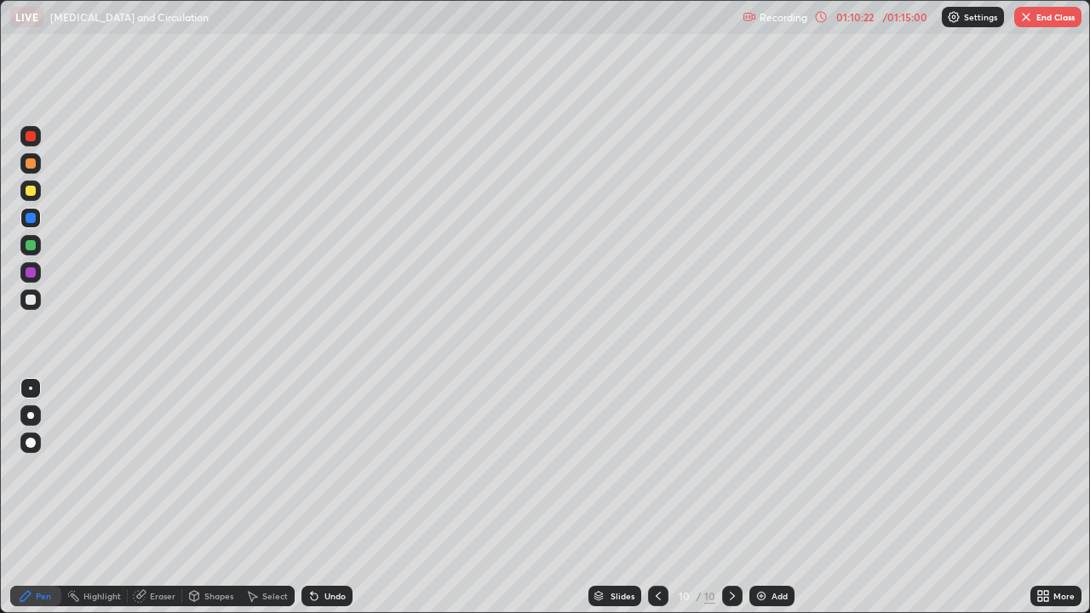
click at [34, 295] on div at bounding box center [30, 300] width 20 height 20
click at [35, 249] on div at bounding box center [31, 245] width 10 height 10
click at [32, 299] on div at bounding box center [31, 300] width 10 height 10
click at [32, 193] on div at bounding box center [31, 191] width 10 height 10
click at [37, 218] on div at bounding box center [30, 218] width 20 height 20
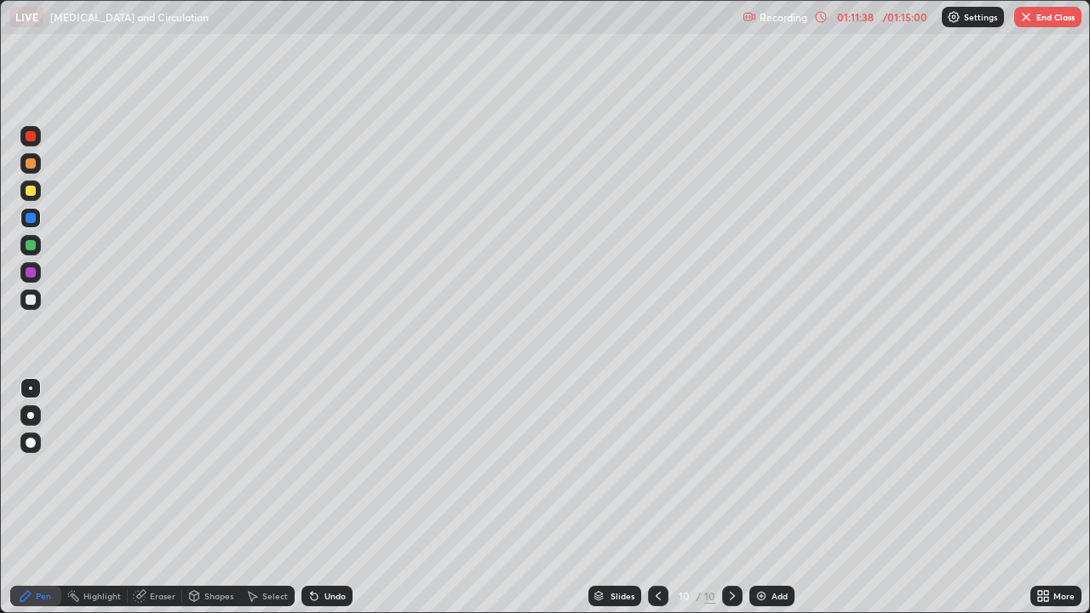
click at [148, 497] on div "Eraser" at bounding box center [155, 596] width 55 height 20
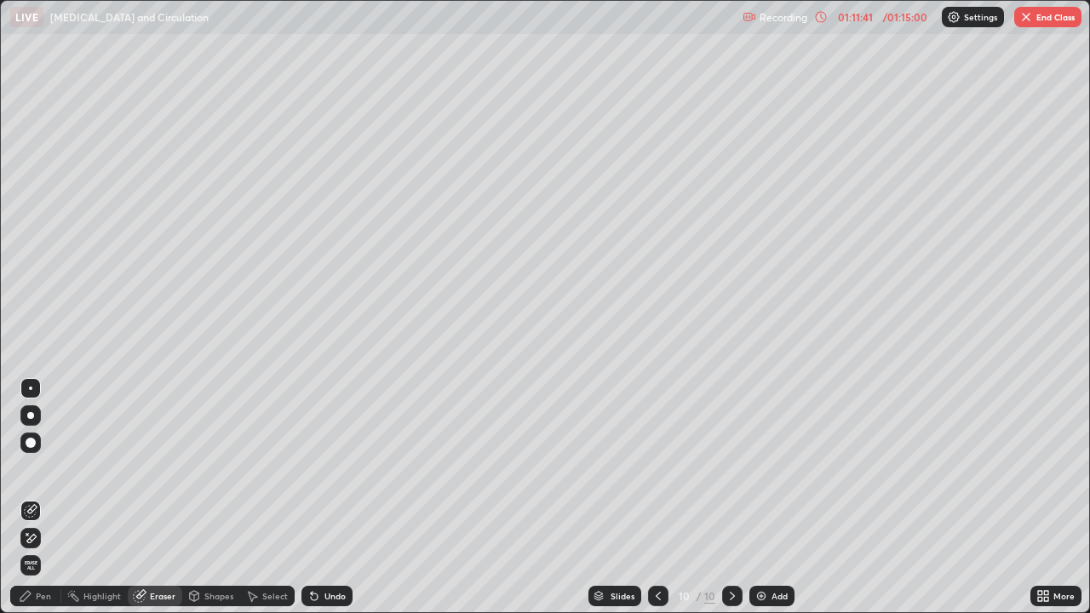
click at [36, 497] on div "Pen" at bounding box center [43, 596] width 15 height 9
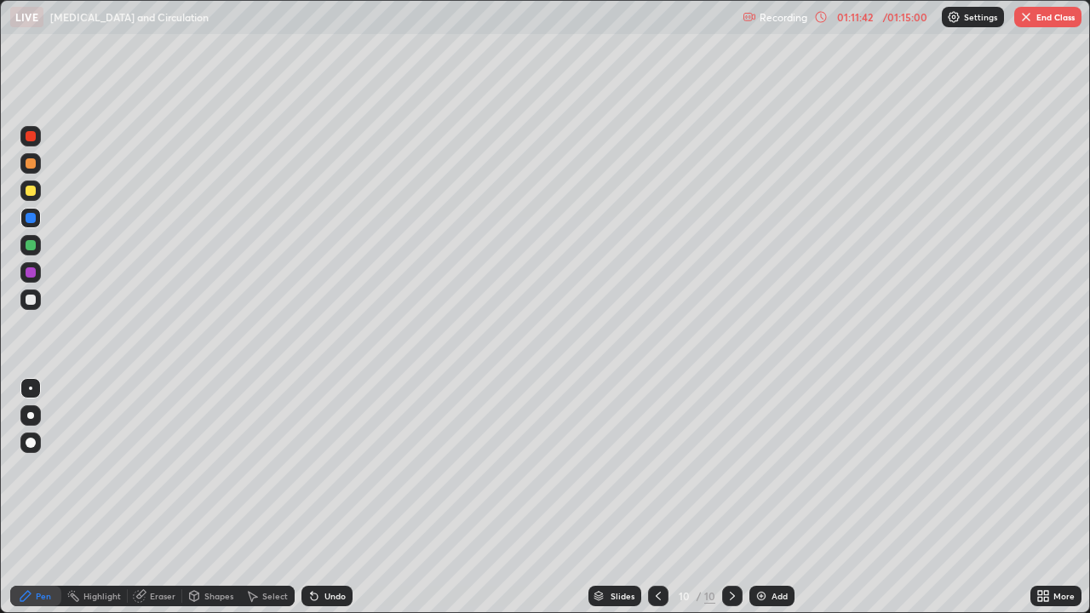
click at [33, 140] on div at bounding box center [31, 136] width 10 height 10
click at [1058, 25] on button "End Class" at bounding box center [1048, 17] width 67 height 20
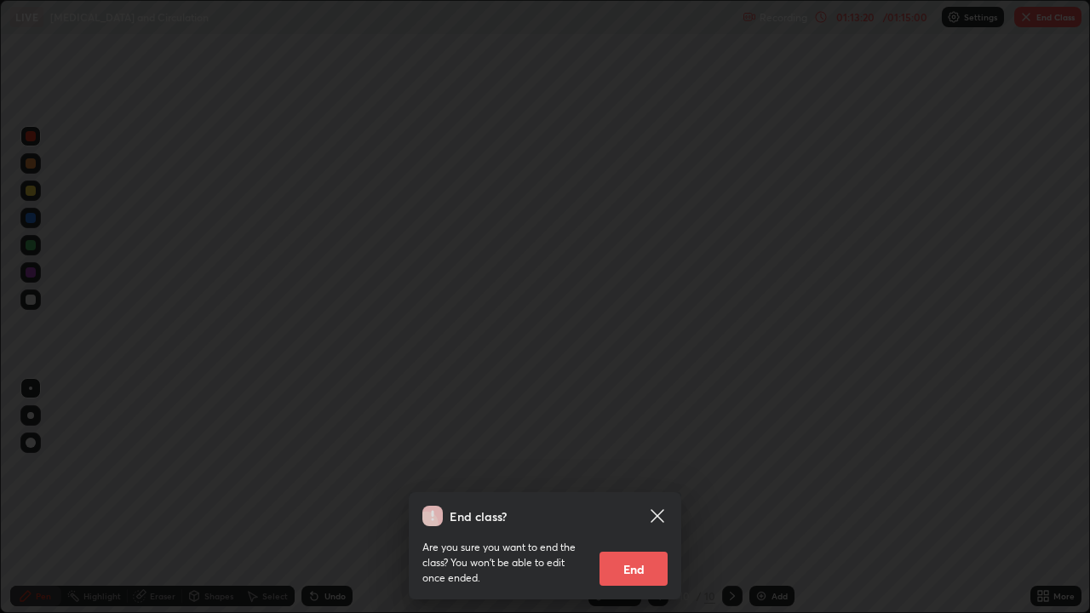
click at [642, 497] on button "End" at bounding box center [634, 569] width 68 height 34
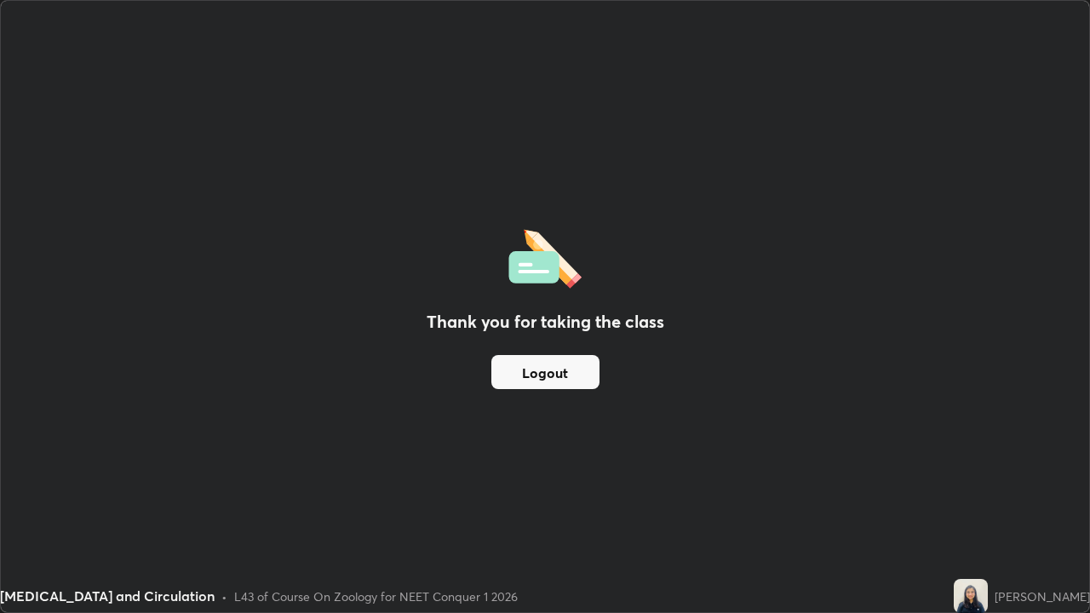
click at [545, 370] on button "Logout" at bounding box center [546, 372] width 108 height 34
